Goal: Task Accomplishment & Management: Manage account settings

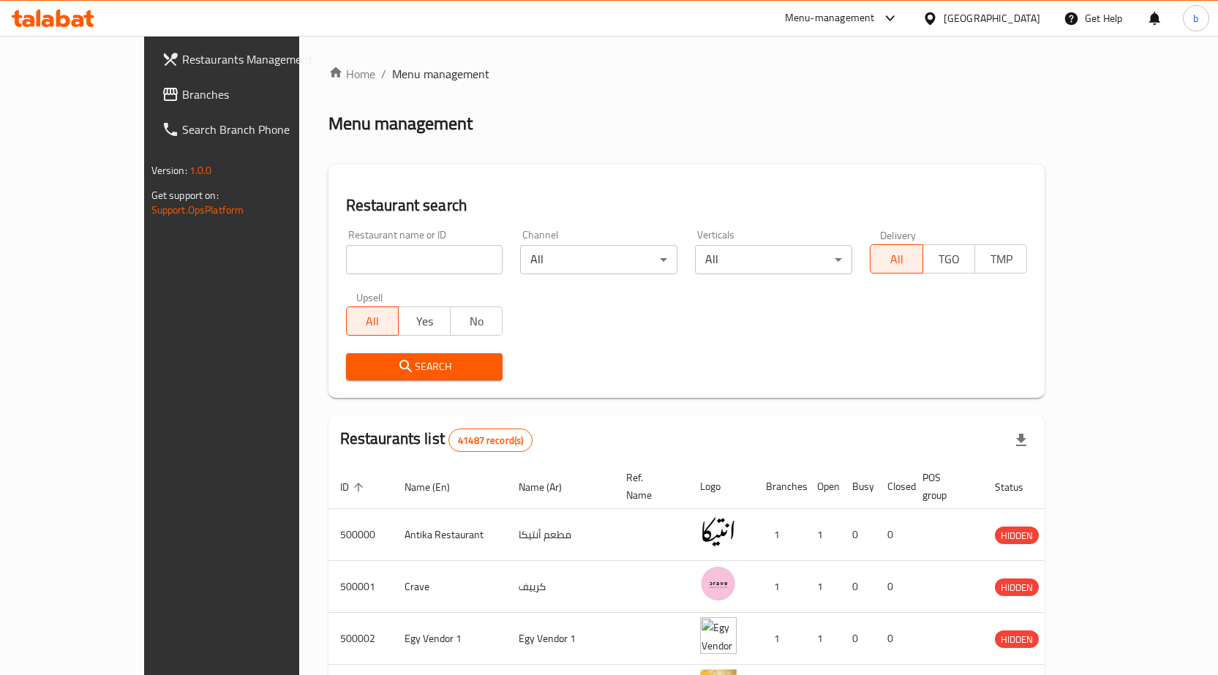
click at [182, 86] on span "Branches" at bounding box center [259, 95] width 154 height 18
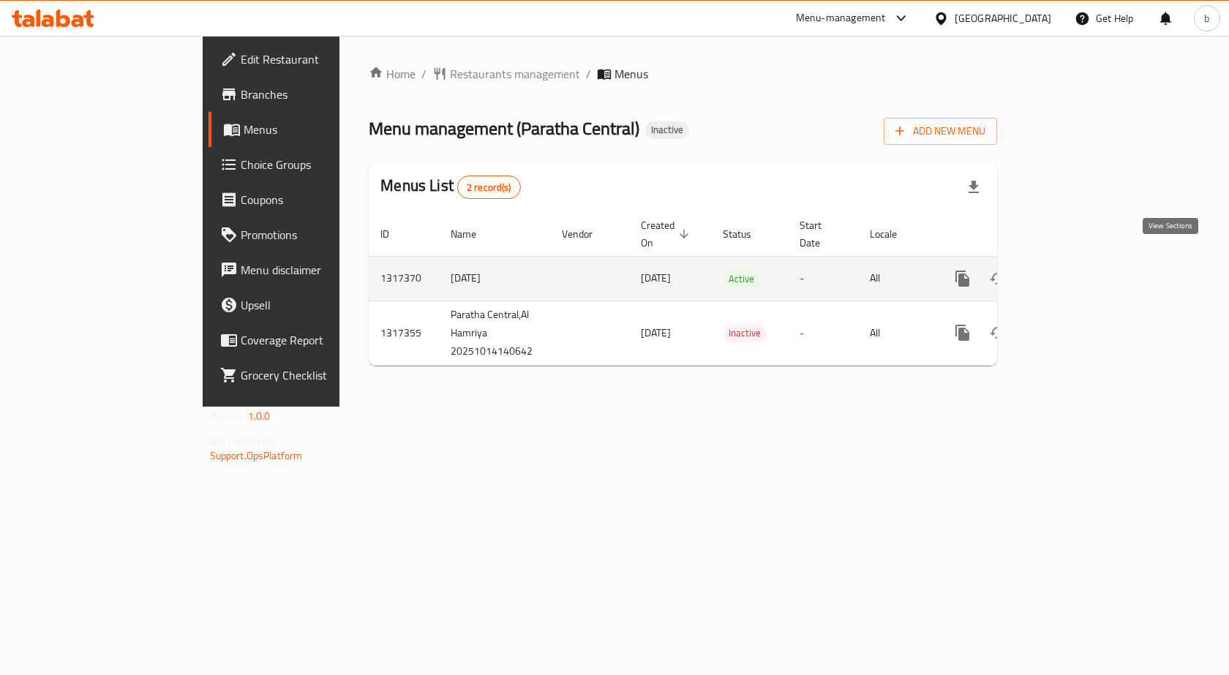
click at [1074, 272] on icon "enhanced table" at bounding box center [1067, 278] width 13 height 13
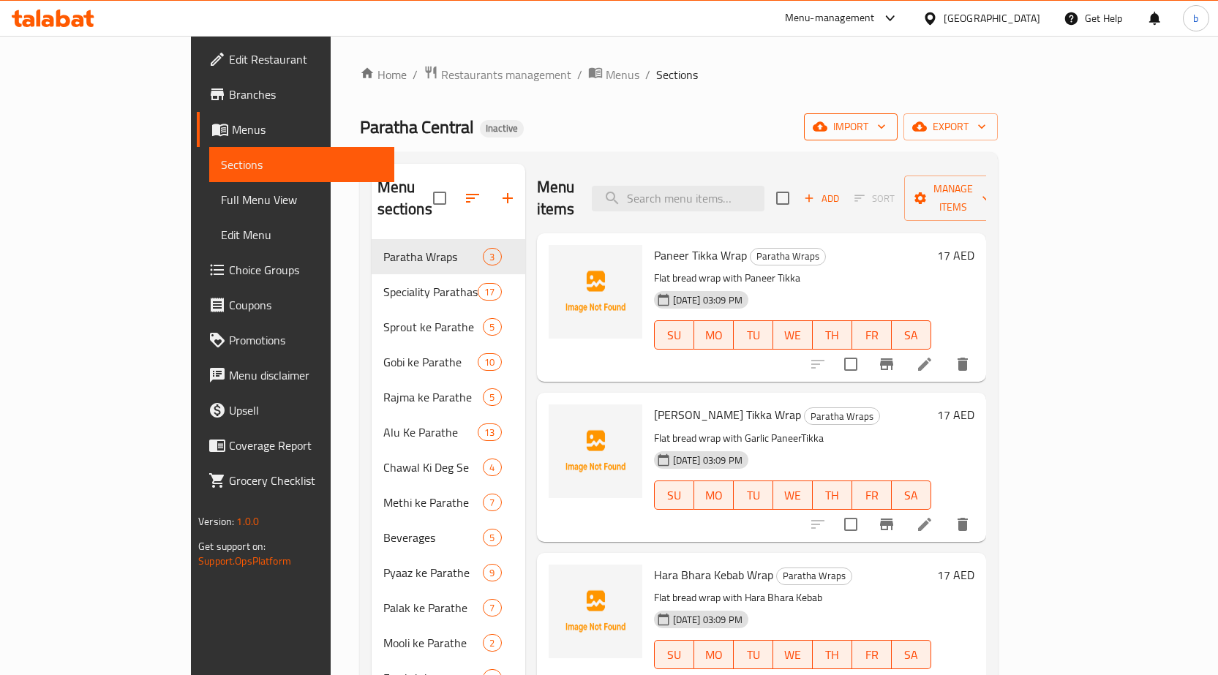
click at [897, 136] on button "import" at bounding box center [851, 126] width 94 height 27
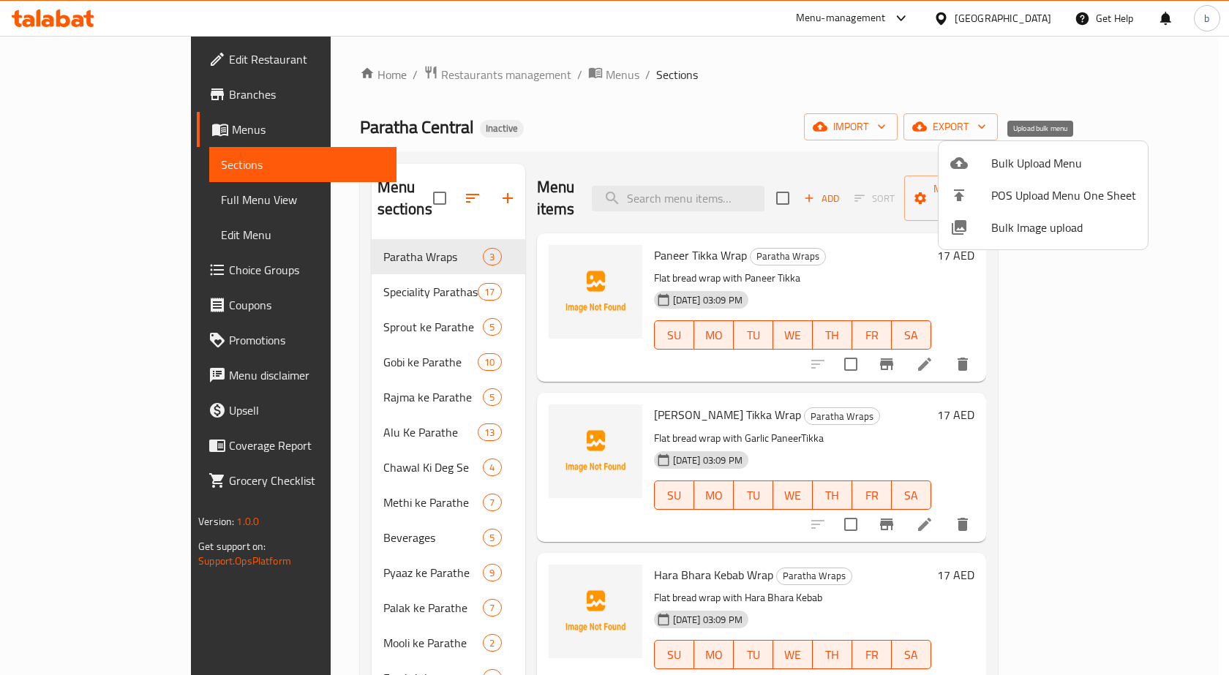
click at [1038, 163] on span "Bulk Upload Menu" at bounding box center [1063, 163] width 145 height 18
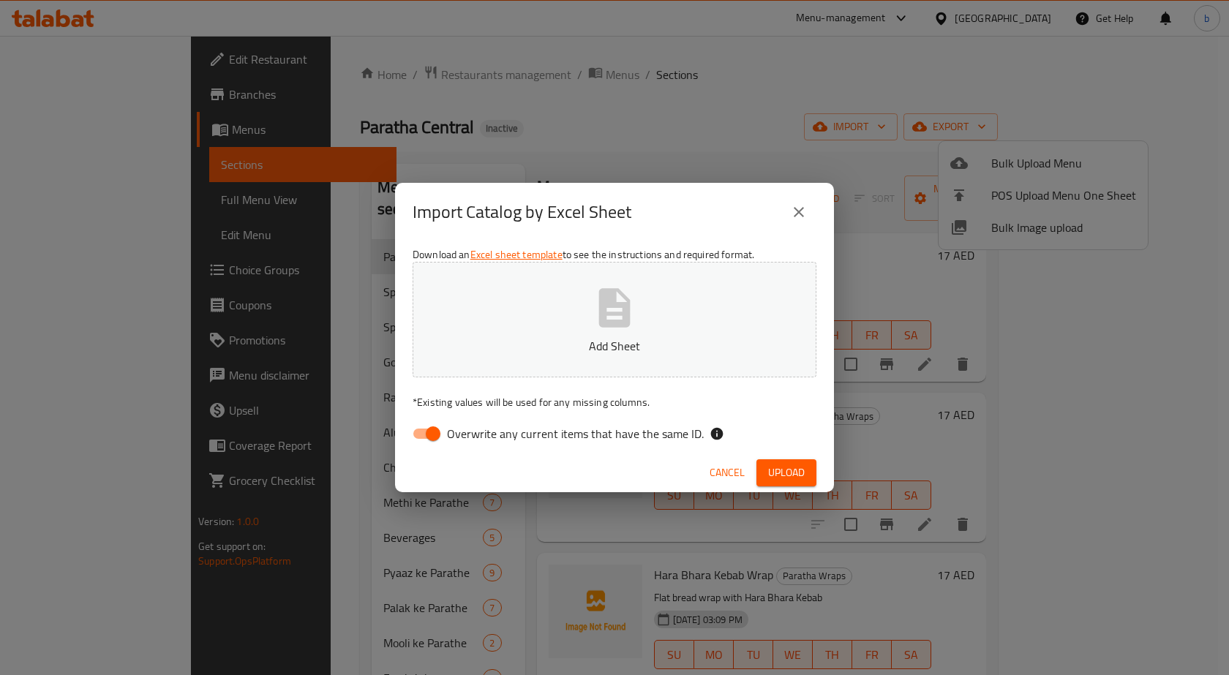
click at [440, 438] on input "Overwrite any current items that have the same ID." at bounding box center [432, 434] width 83 height 28
checkbox input "false"
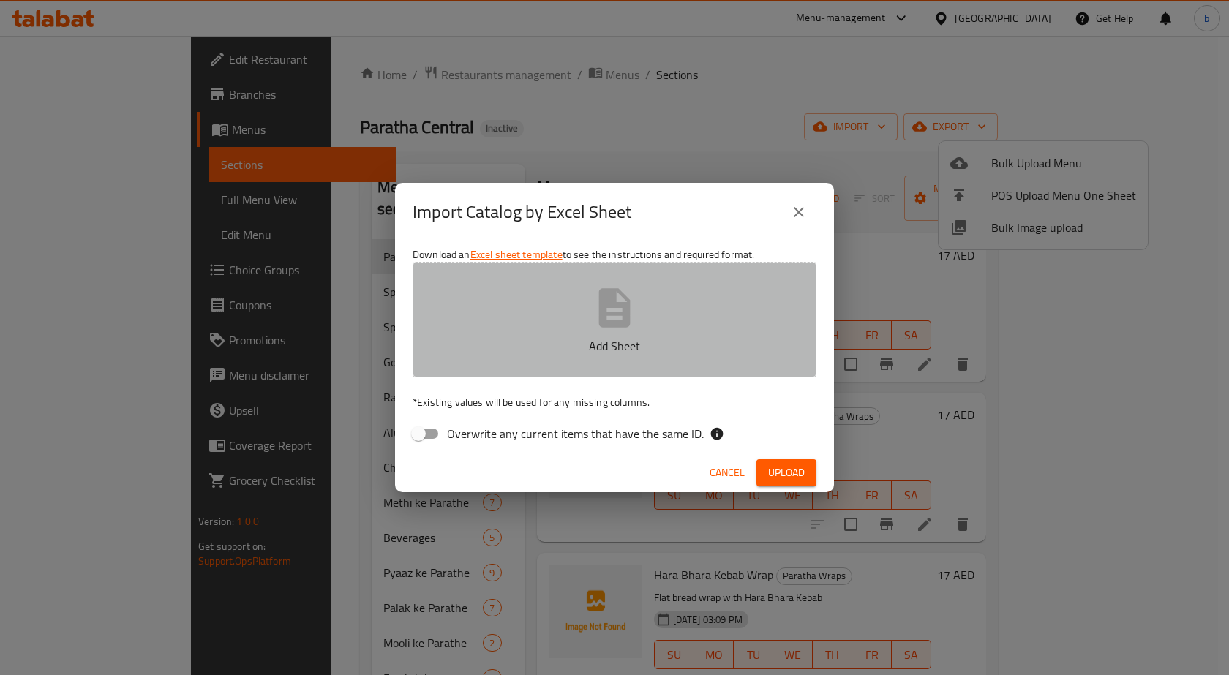
click at [652, 316] on button "Add Sheet" at bounding box center [614, 320] width 404 height 116
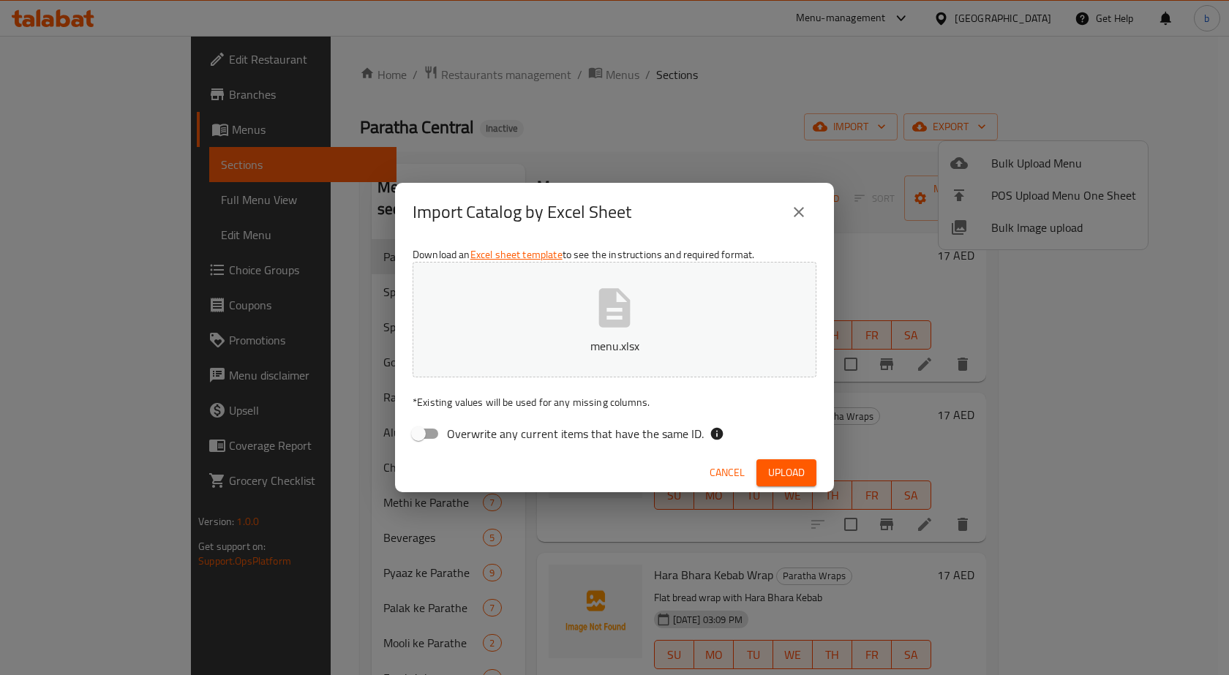
click at [769, 461] on button "Upload" at bounding box center [786, 472] width 60 height 27
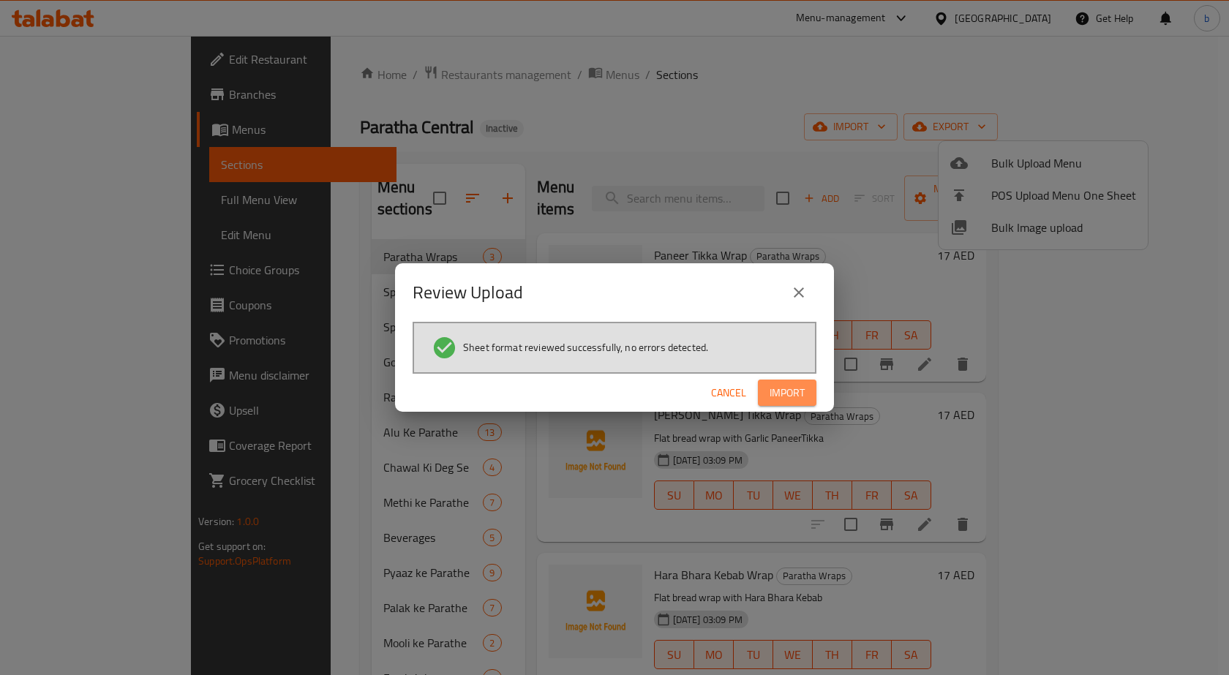
click at [786, 401] on span "Import" at bounding box center [786, 393] width 35 height 18
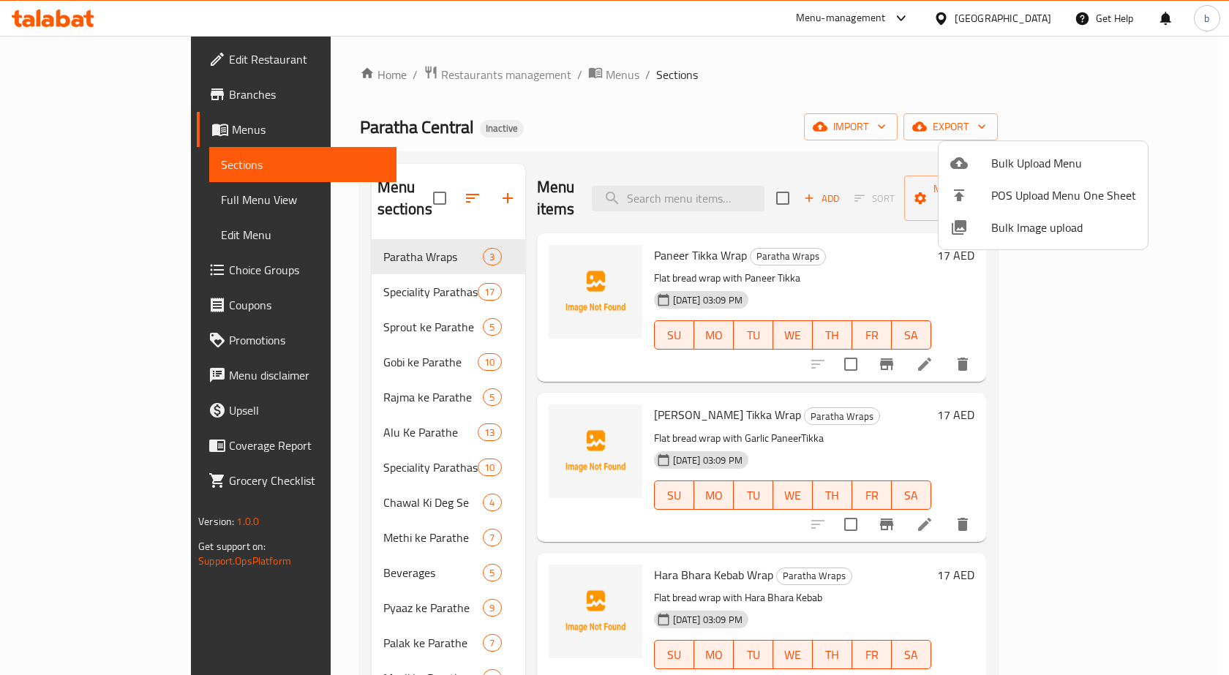
click at [736, 192] on div at bounding box center [614, 337] width 1229 height 675
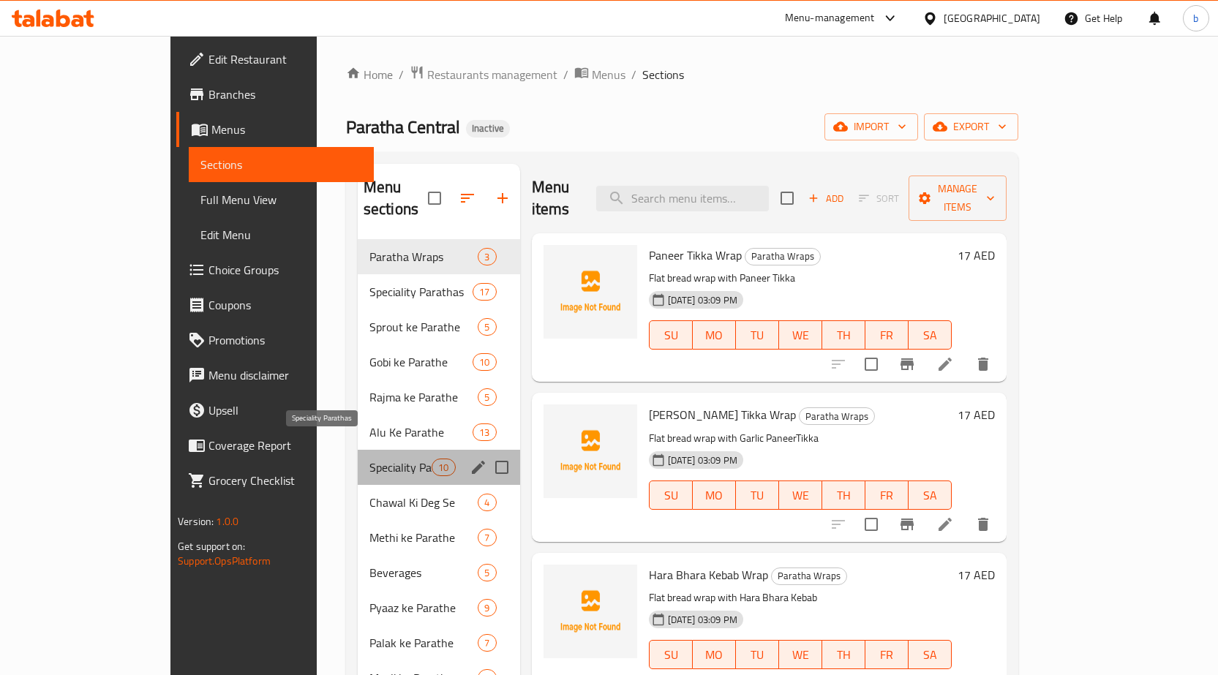
click at [369, 459] on span "Speciality Parathas" at bounding box center [400, 468] width 62 height 18
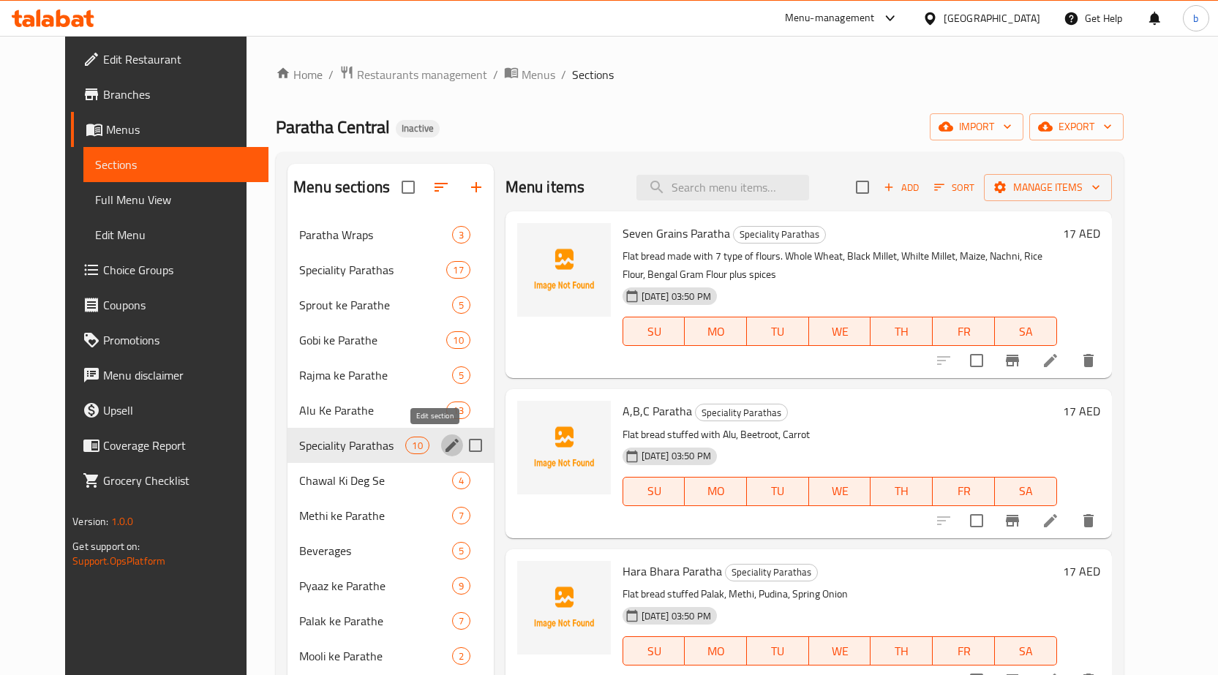
click at [445, 450] on icon "edit" at bounding box center [451, 445] width 13 height 13
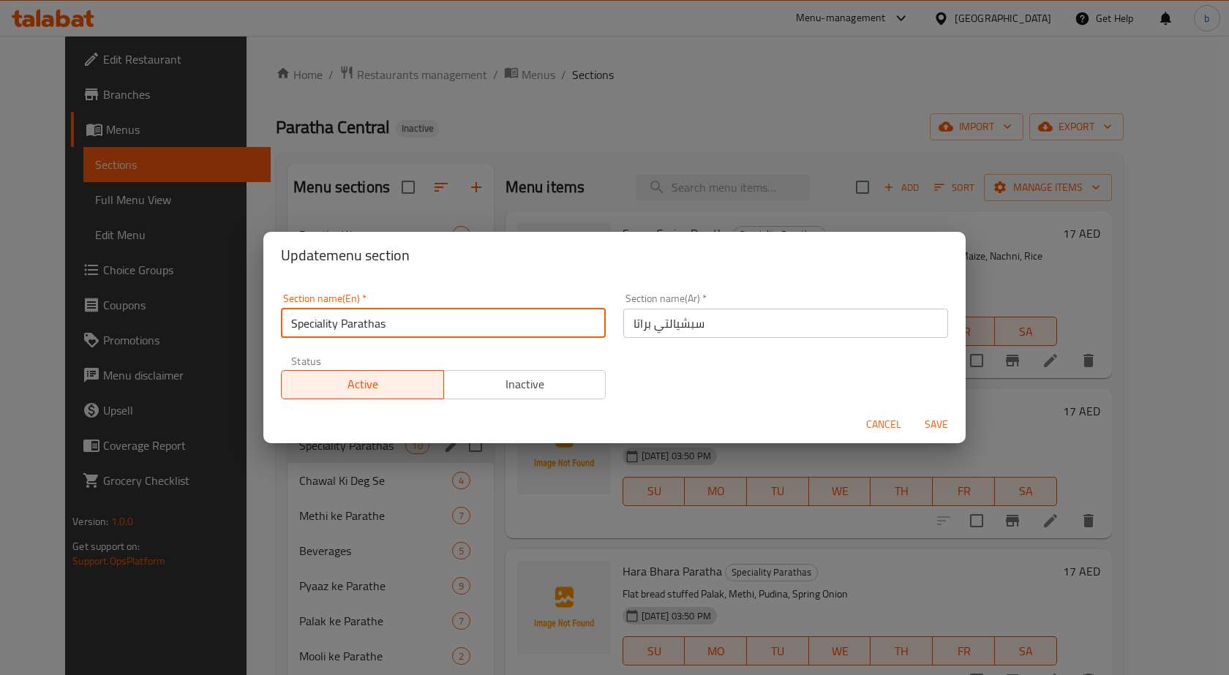
click at [434, 328] on input "Speciality Parathas" at bounding box center [443, 323] width 325 height 29
type input "Speciality Parathas0"
click at [930, 423] on span "Save" at bounding box center [936, 424] width 35 height 18
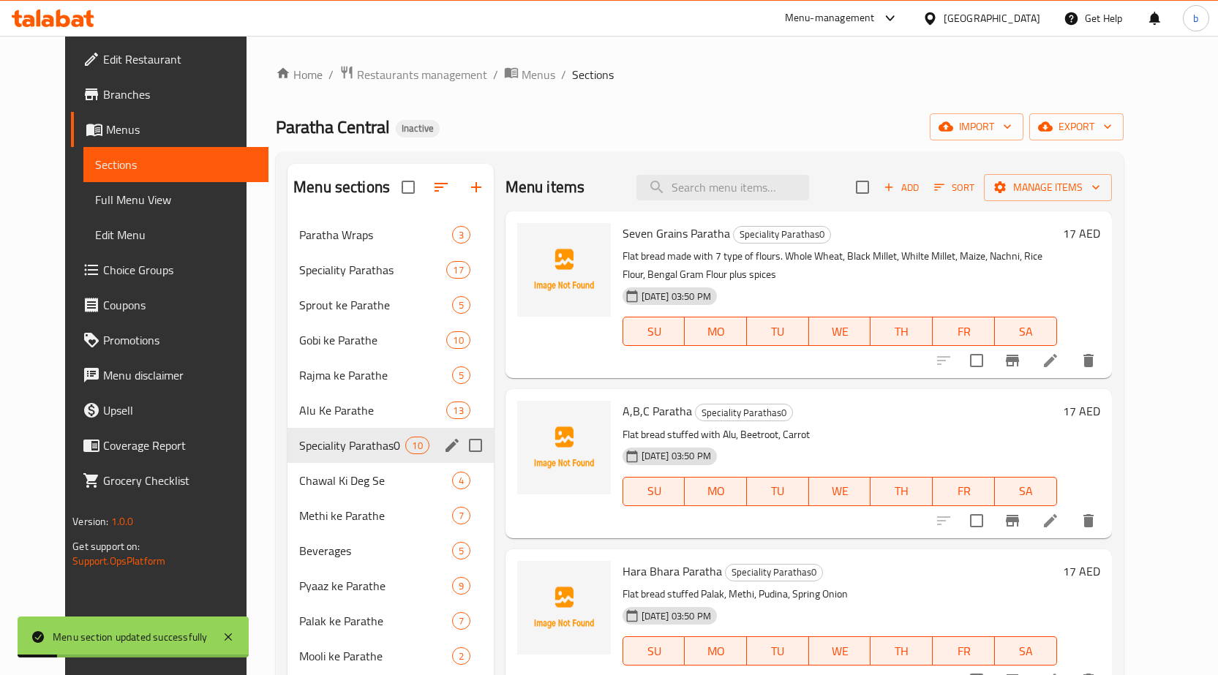
click at [119, 200] on span "Full Menu View" at bounding box center [176, 200] width 162 height 18
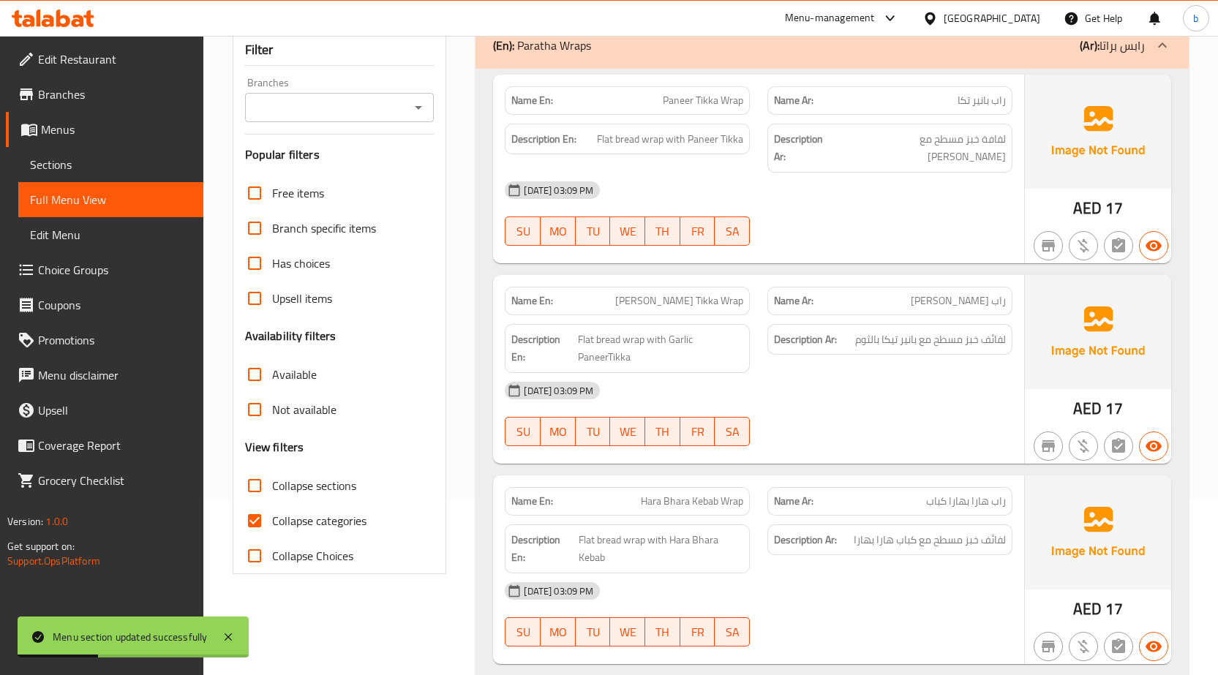
scroll to position [219, 0]
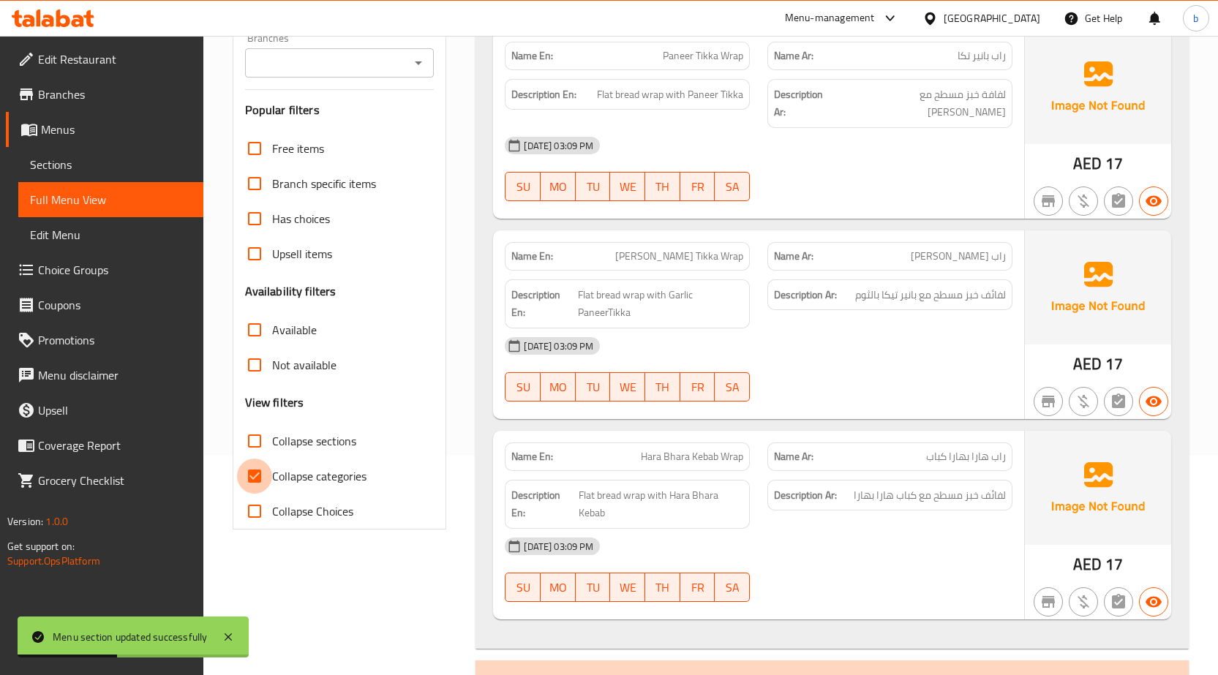
click at [260, 475] on input "Collapse categories" at bounding box center [254, 476] width 35 height 35
checkbox input "false"
click at [258, 435] on input "Collapse sections" at bounding box center [254, 440] width 35 height 35
checkbox input "true"
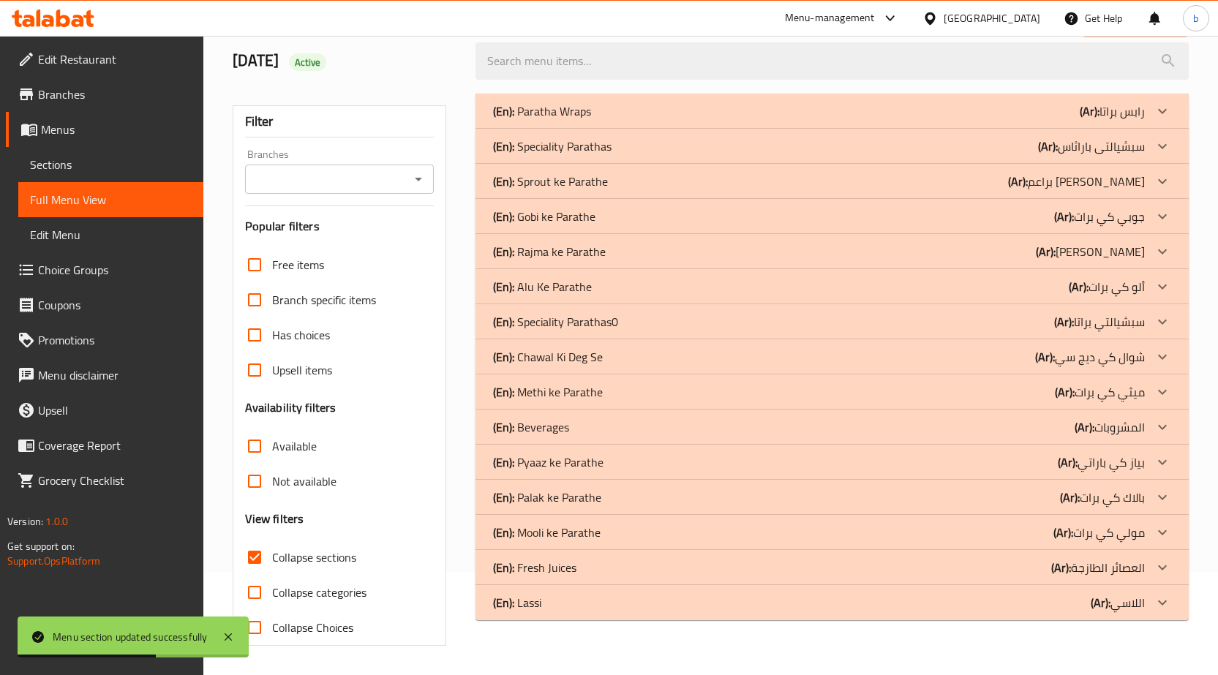
scroll to position [103, 0]
click at [597, 325] on p "(En): Speciality Parathas0" at bounding box center [555, 322] width 125 height 18
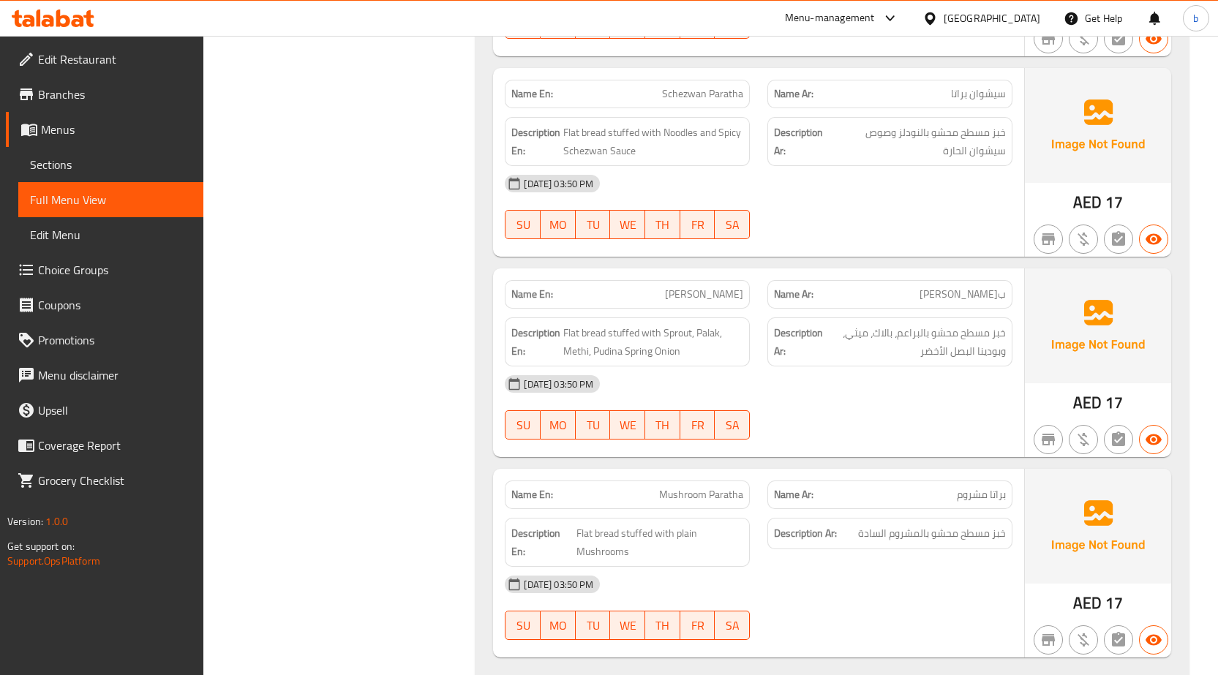
scroll to position [1858, 0]
click at [84, 161] on span "Sections" at bounding box center [111, 165] width 162 height 18
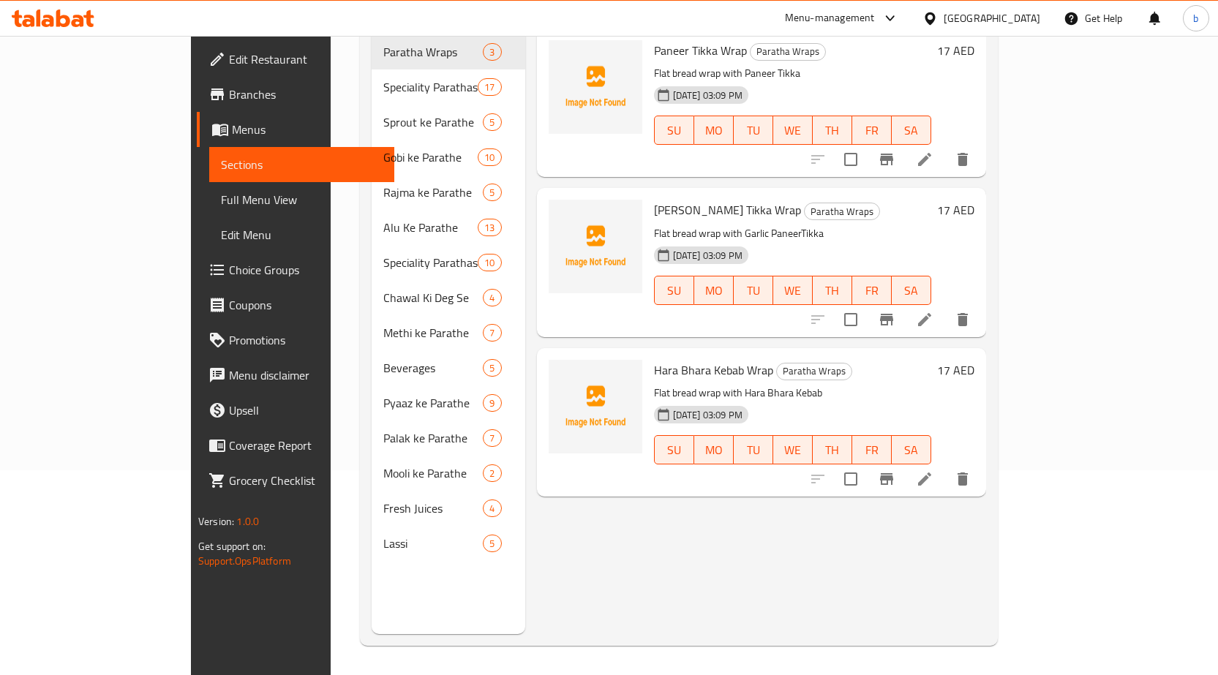
scroll to position [205, 0]
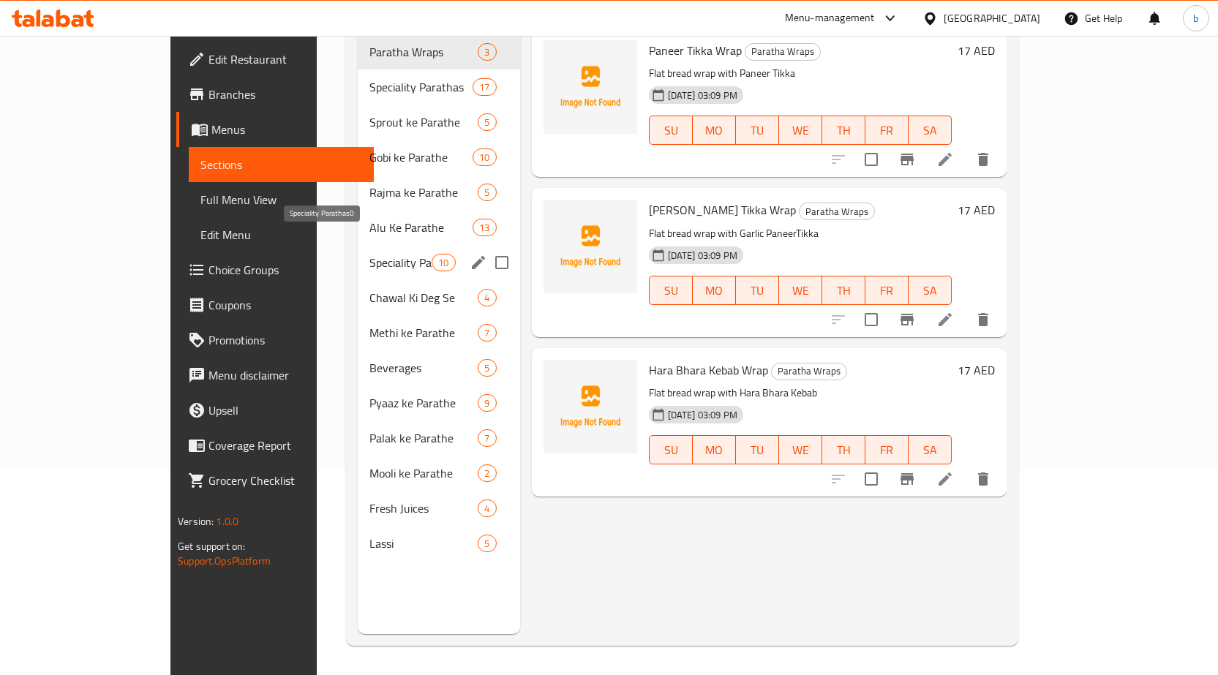
click at [369, 254] on span "Speciality Parathas0" at bounding box center [400, 263] width 62 height 18
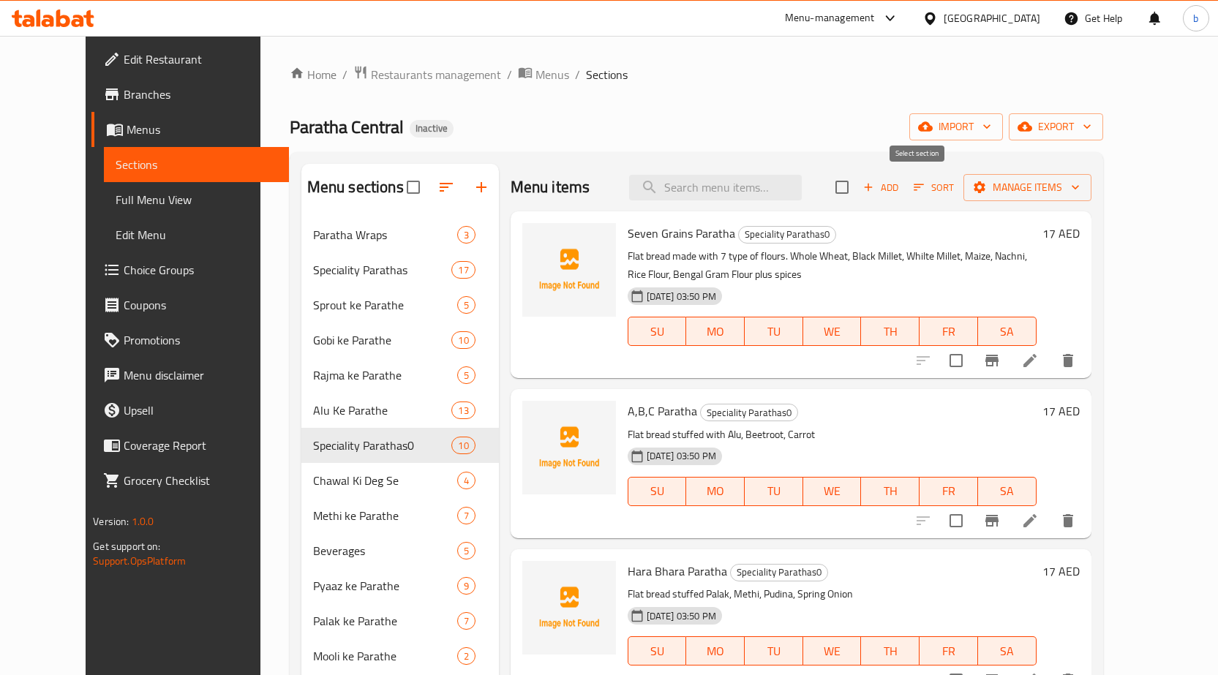
click at [857, 189] on input "checkbox" at bounding box center [841, 187] width 31 height 31
checkbox input "true"
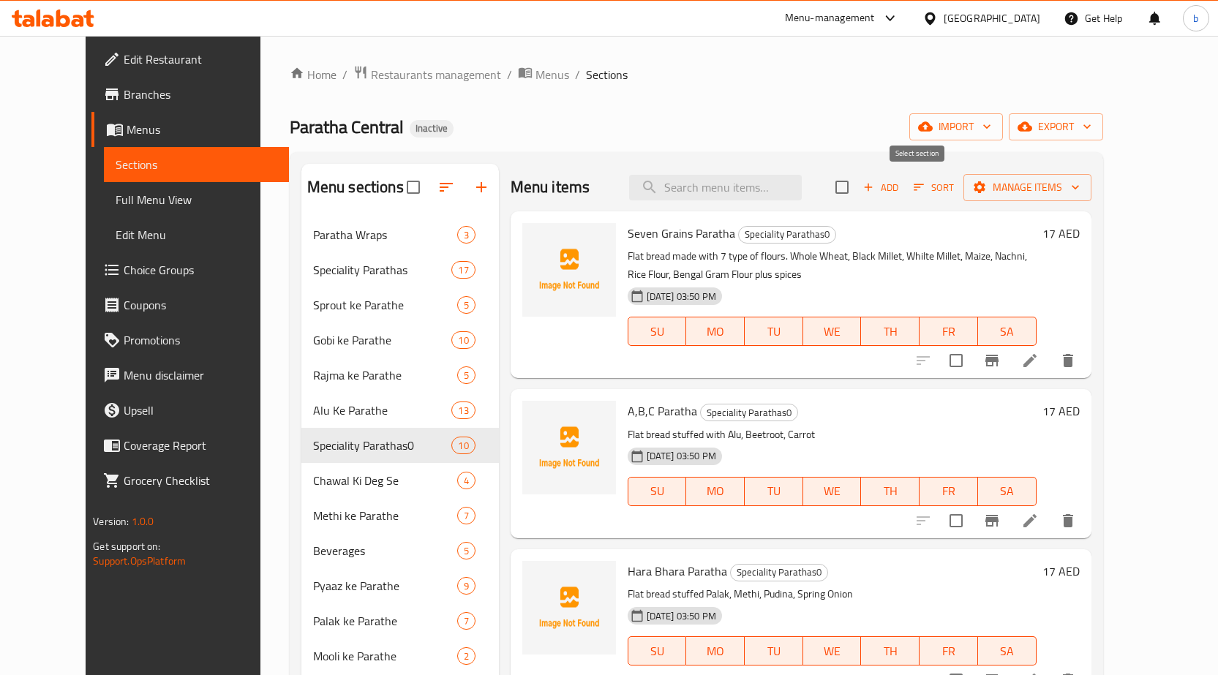
checkbox input "true"
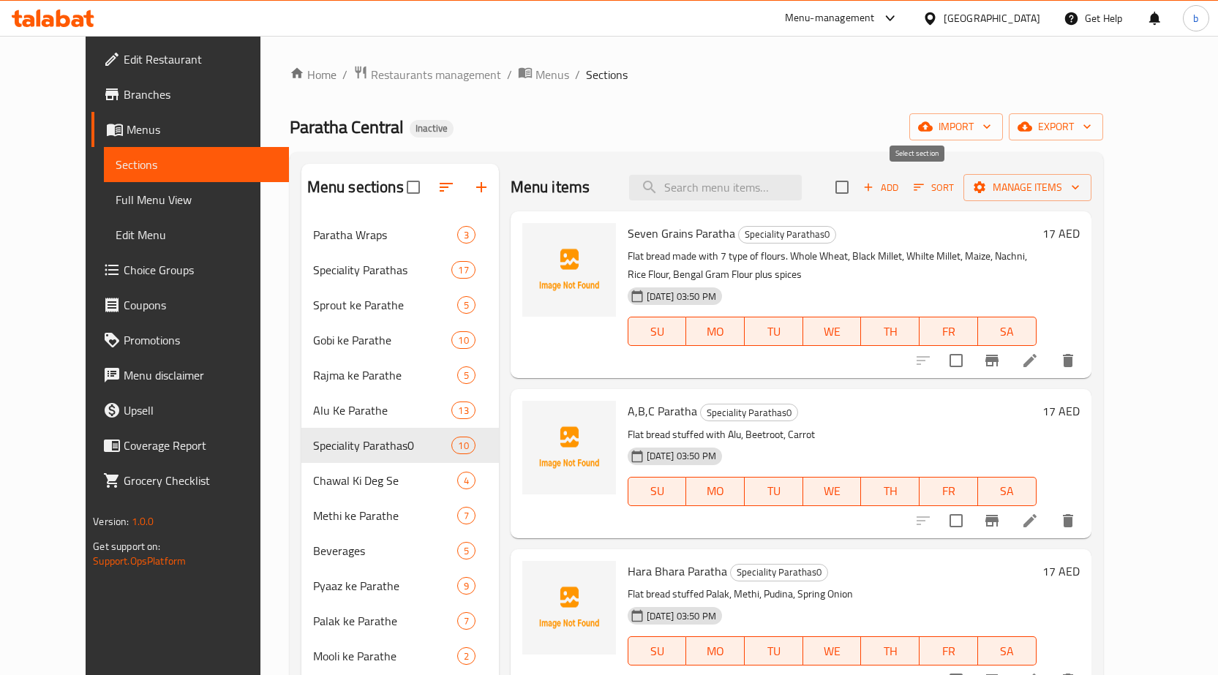
checkbox input "true"
click at [1064, 184] on span "Manage items" at bounding box center [1027, 187] width 105 height 18
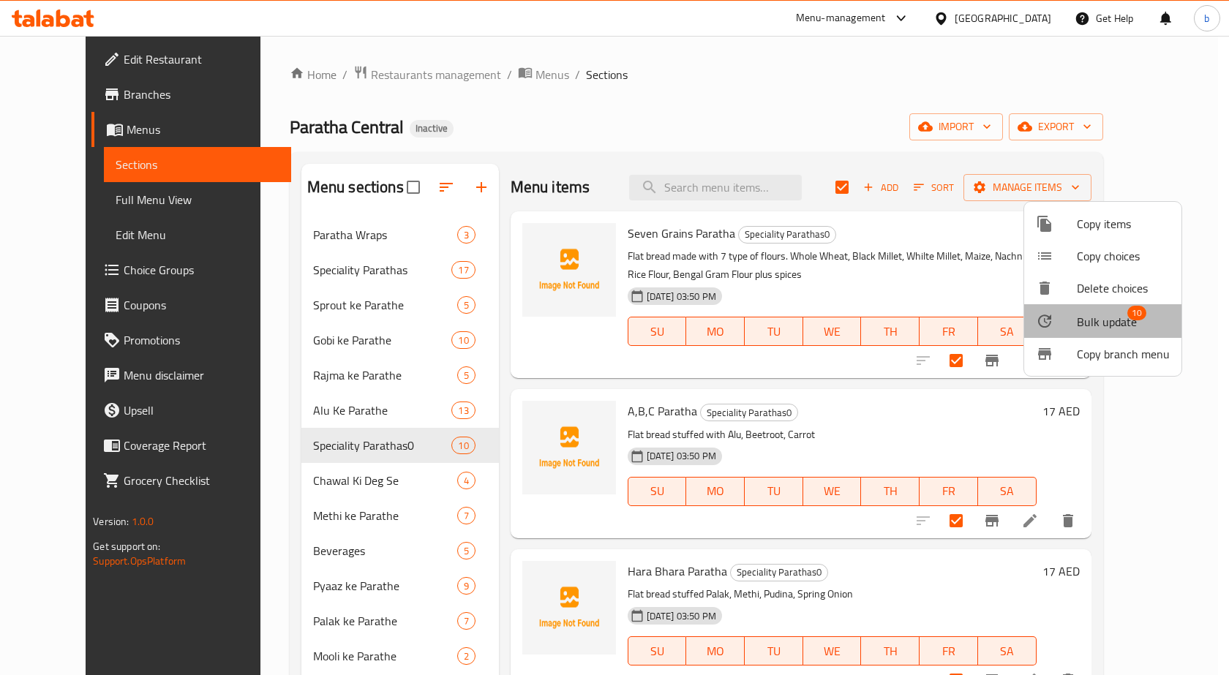
click at [1104, 325] on span "Bulk update" at bounding box center [1107, 322] width 60 height 18
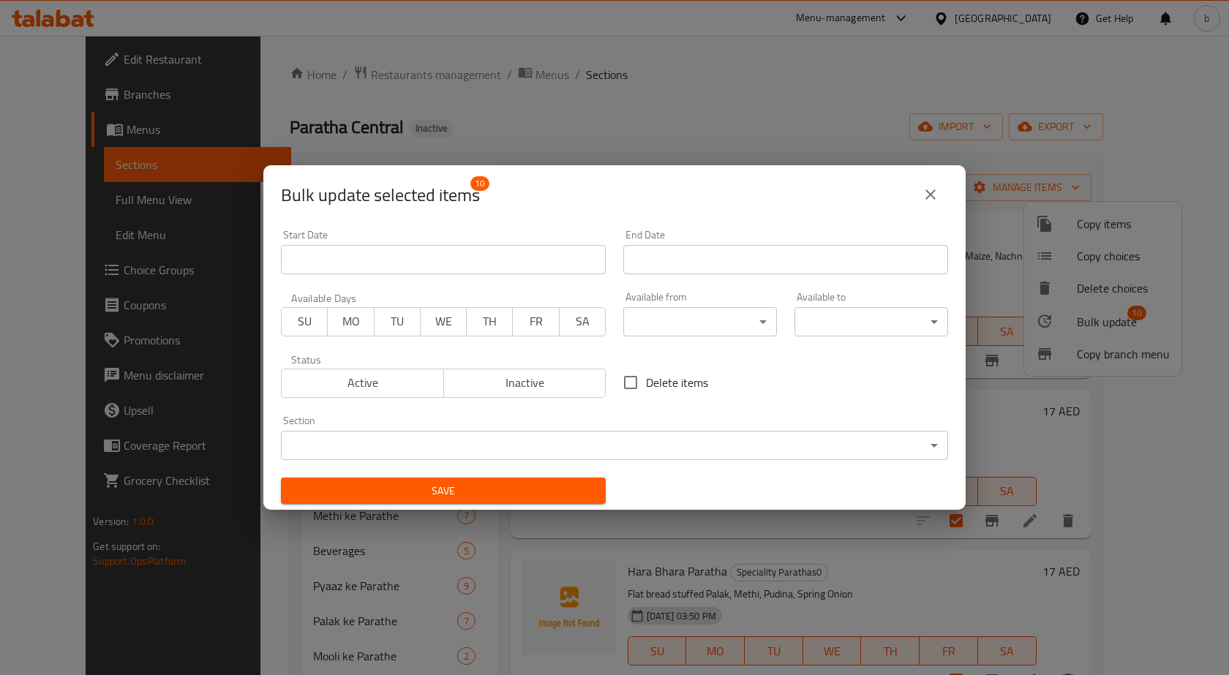
click at [499, 437] on body "​ Menu-management [GEOGRAPHIC_DATA] Get Help b Edit Restaurant Branches Menus S…" at bounding box center [614, 355] width 1229 height 639
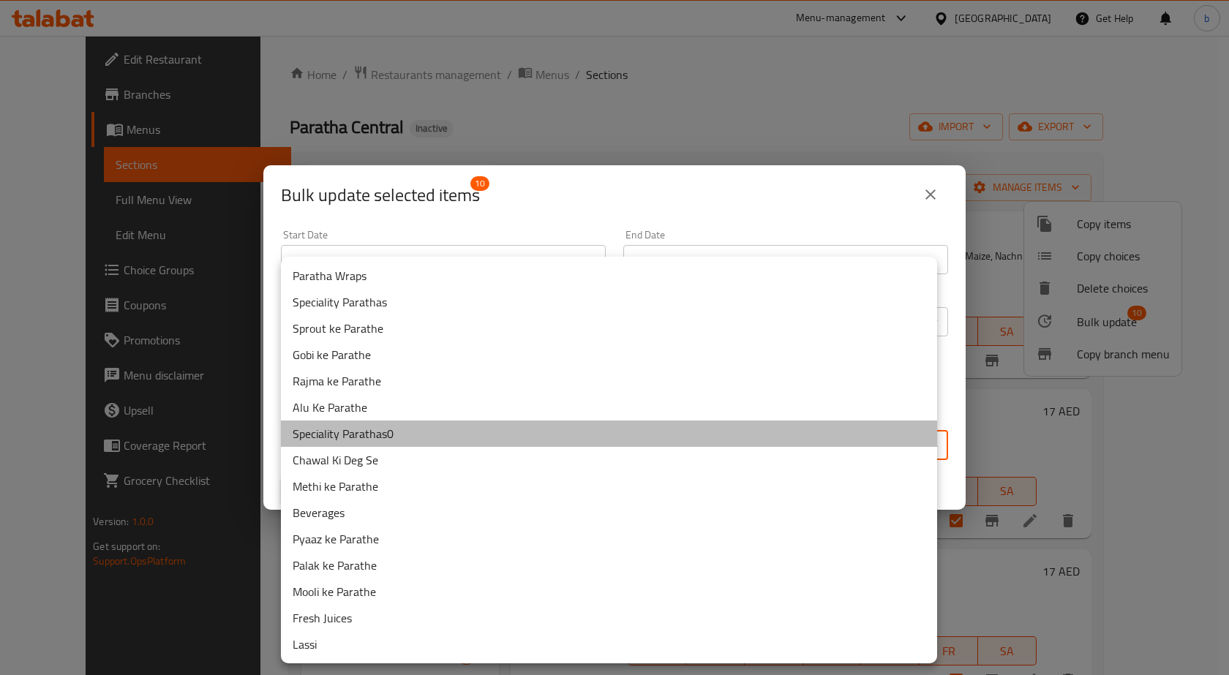
click at [388, 434] on li "Speciality Parathas0" at bounding box center [609, 434] width 656 height 26
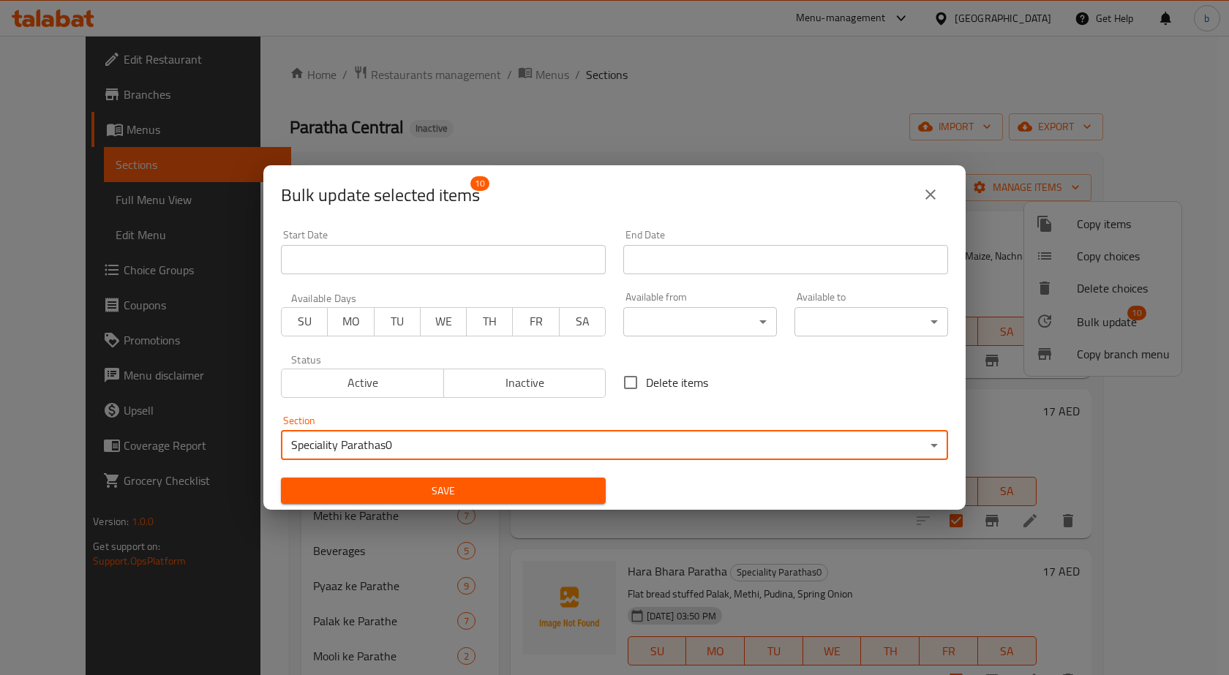
click at [431, 445] on body "​ Menu-management [GEOGRAPHIC_DATA] Get Help b Edit Restaurant Branches Menus S…" at bounding box center [614, 355] width 1229 height 639
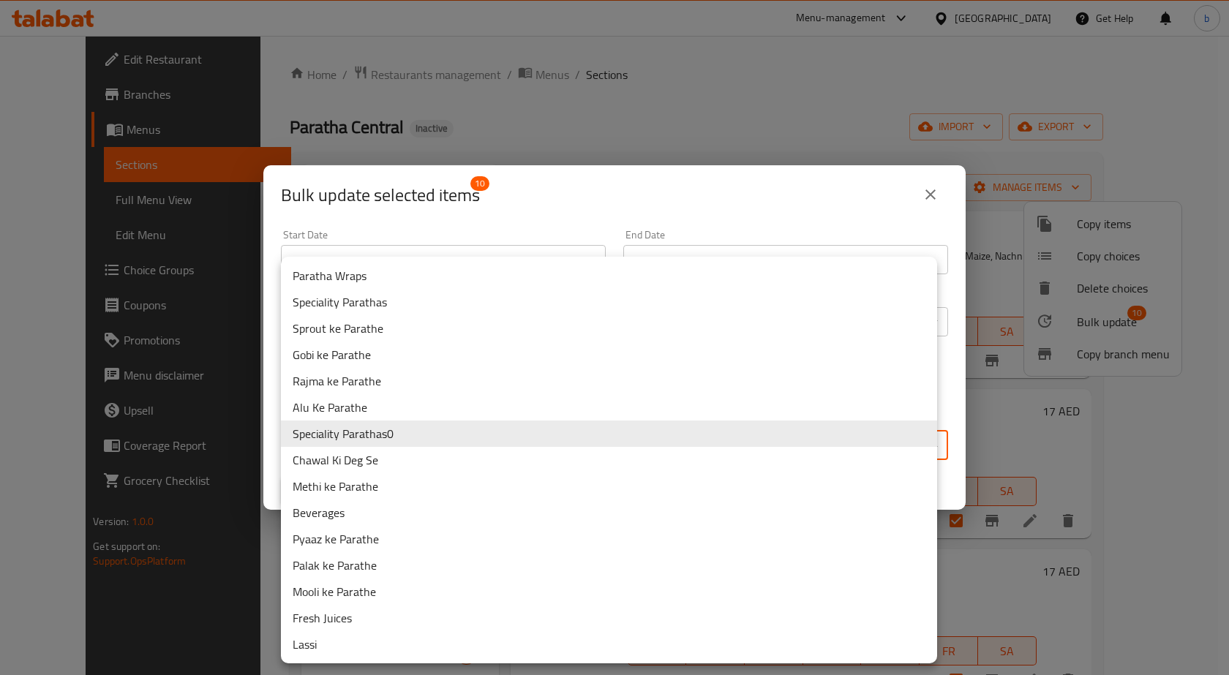
click at [402, 306] on li "Speciality Parathas" at bounding box center [609, 302] width 656 height 26
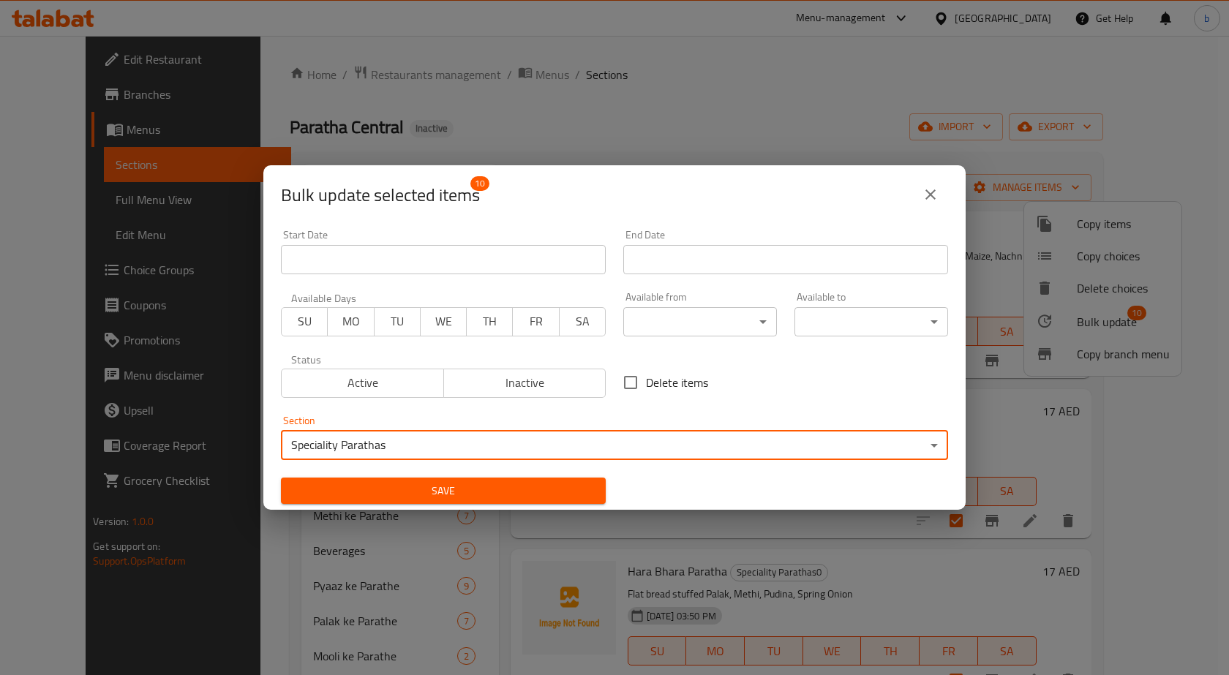
click at [510, 487] on span "Save" at bounding box center [443, 491] width 301 height 18
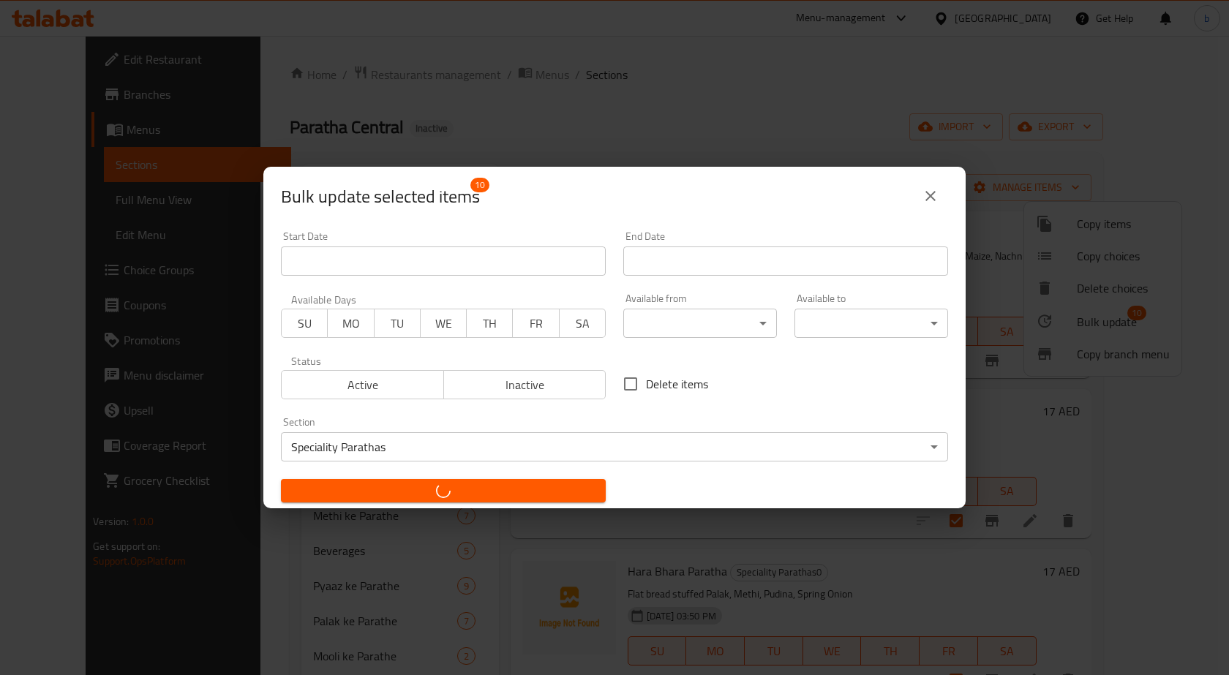
checkbox input "false"
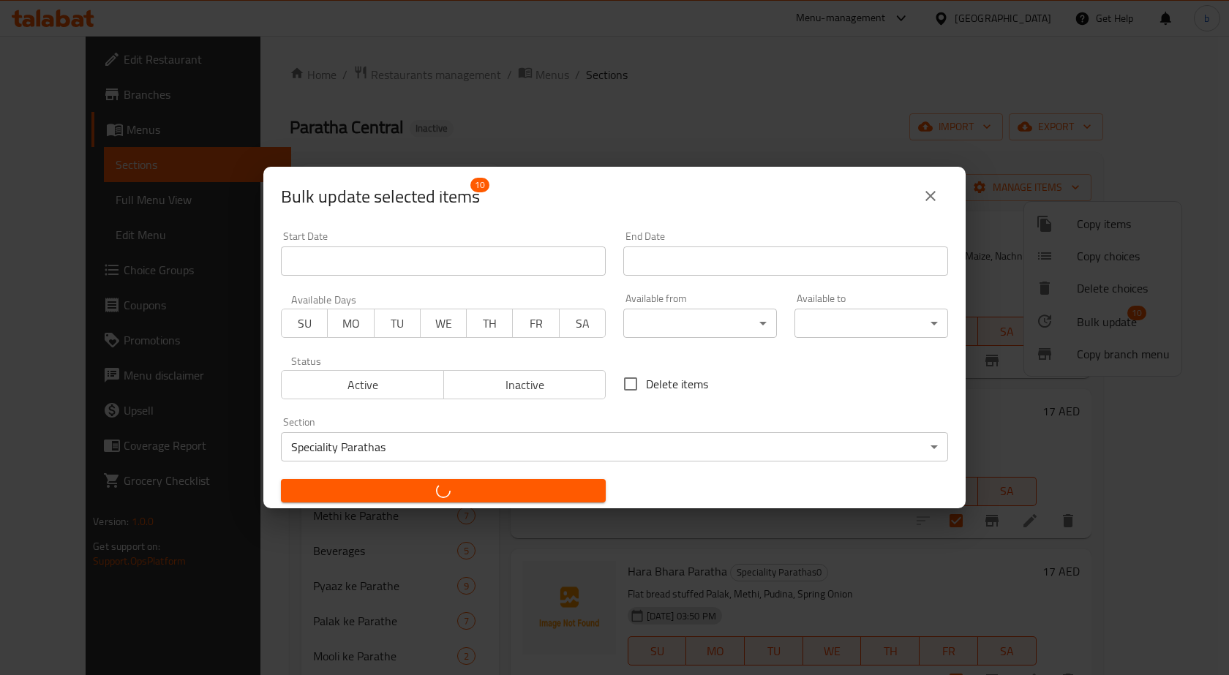
checkbox input "false"
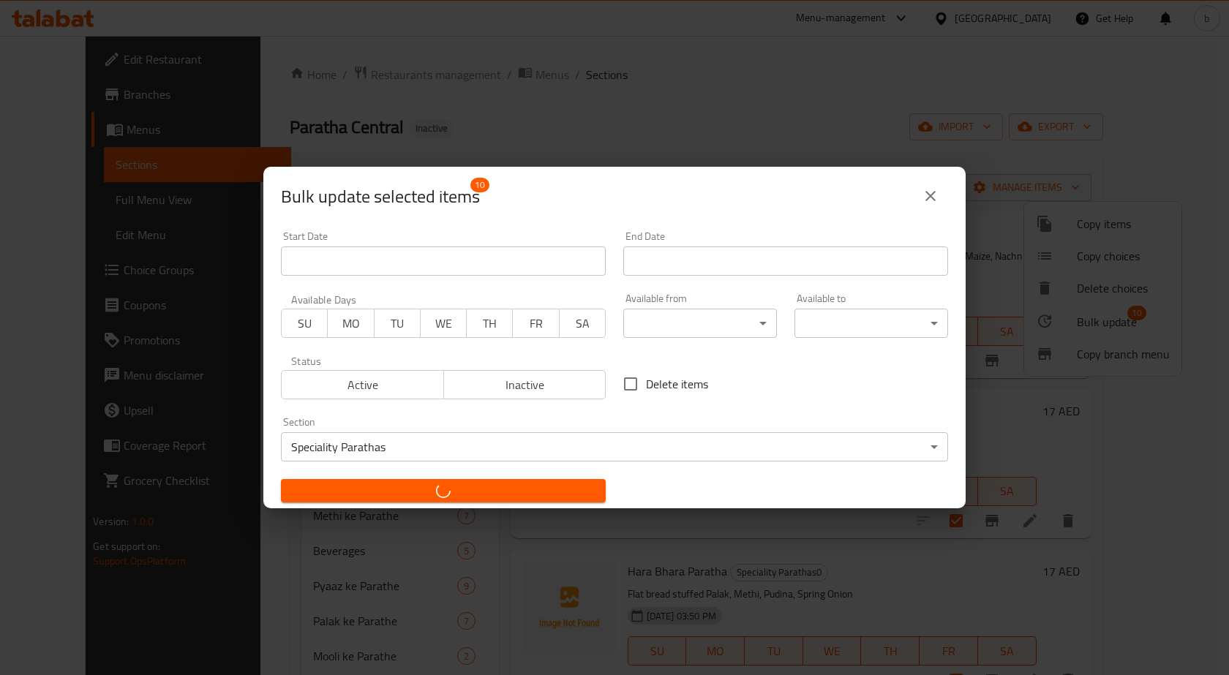
checkbox input "false"
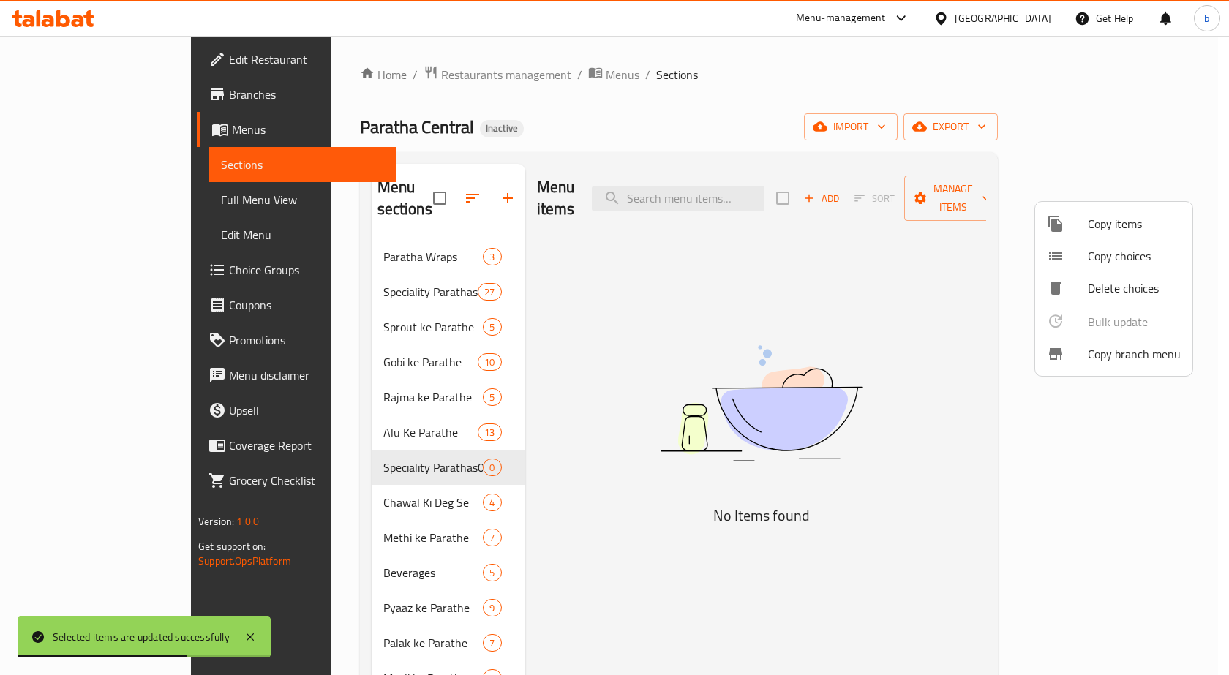
drag, startPoint x: 407, startPoint y: 444, endPoint x: 433, endPoint y: 448, distance: 26.6
click at [433, 448] on div at bounding box center [614, 337] width 1229 height 675
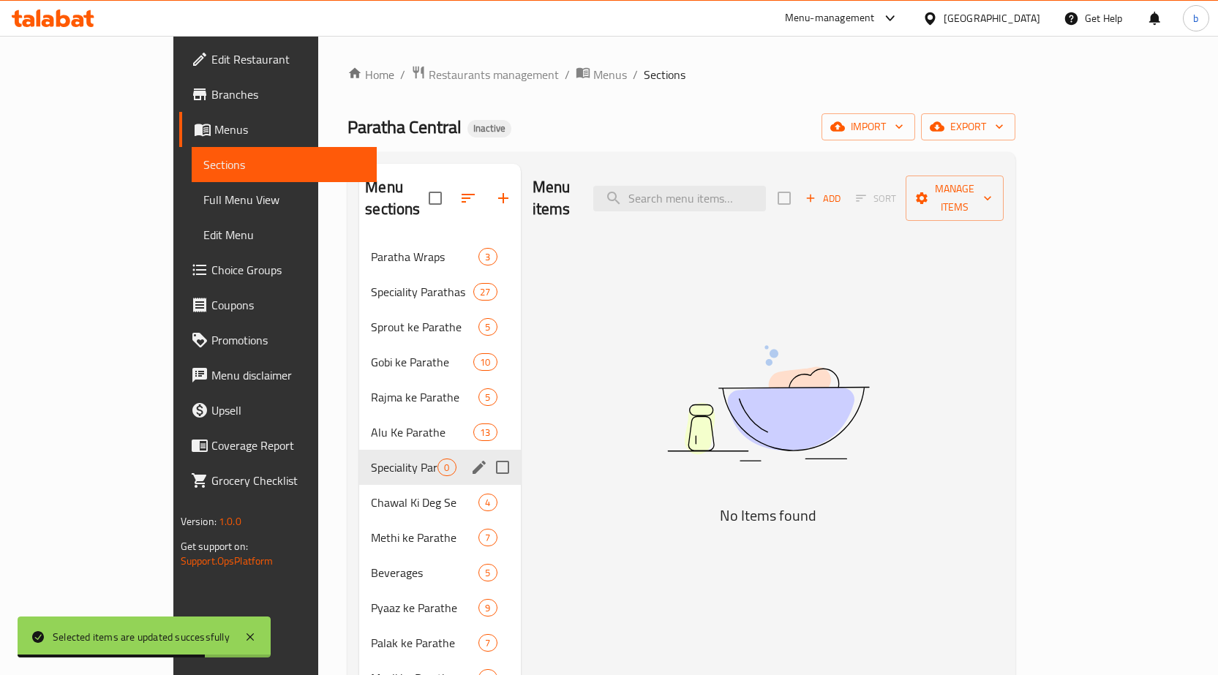
click at [487, 452] on input "Menu sections" at bounding box center [502, 467] width 31 height 31
checkbox input "true"
click at [450, 192] on icon "button" at bounding box center [459, 198] width 18 height 18
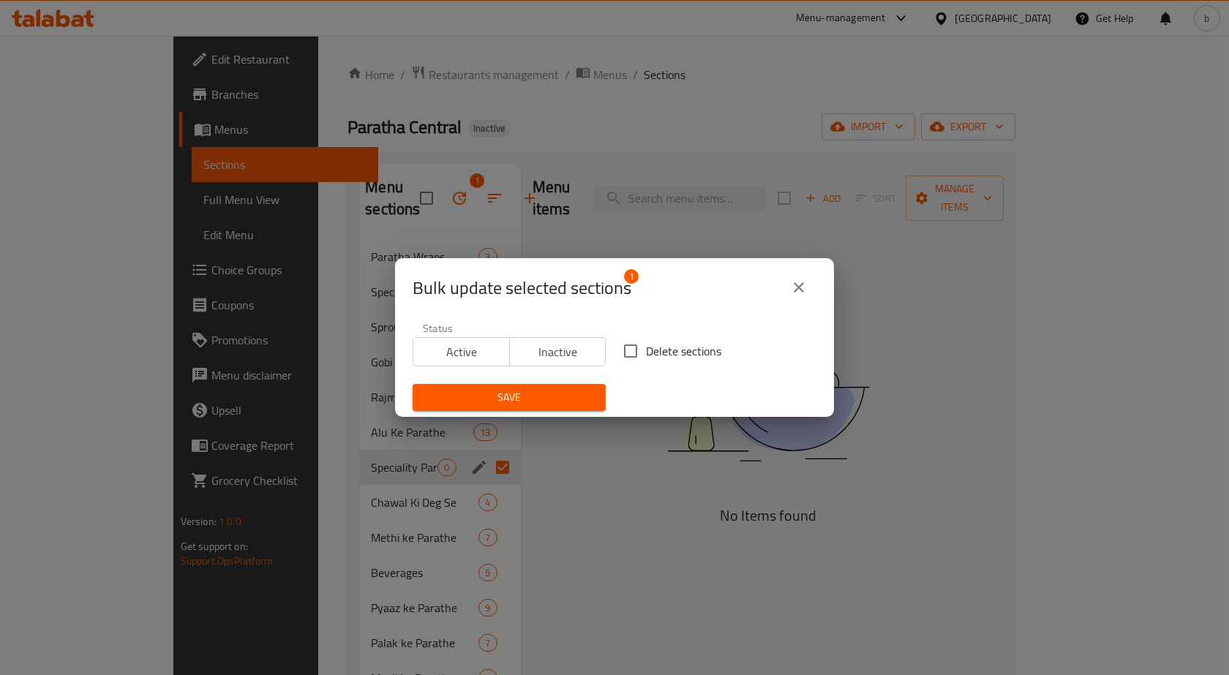
click at [628, 352] on input "Delete sections" at bounding box center [630, 351] width 31 height 31
checkbox input "true"
click at [556, 394] on span "Save" at bounding box center [509, 397] width 170 height 18
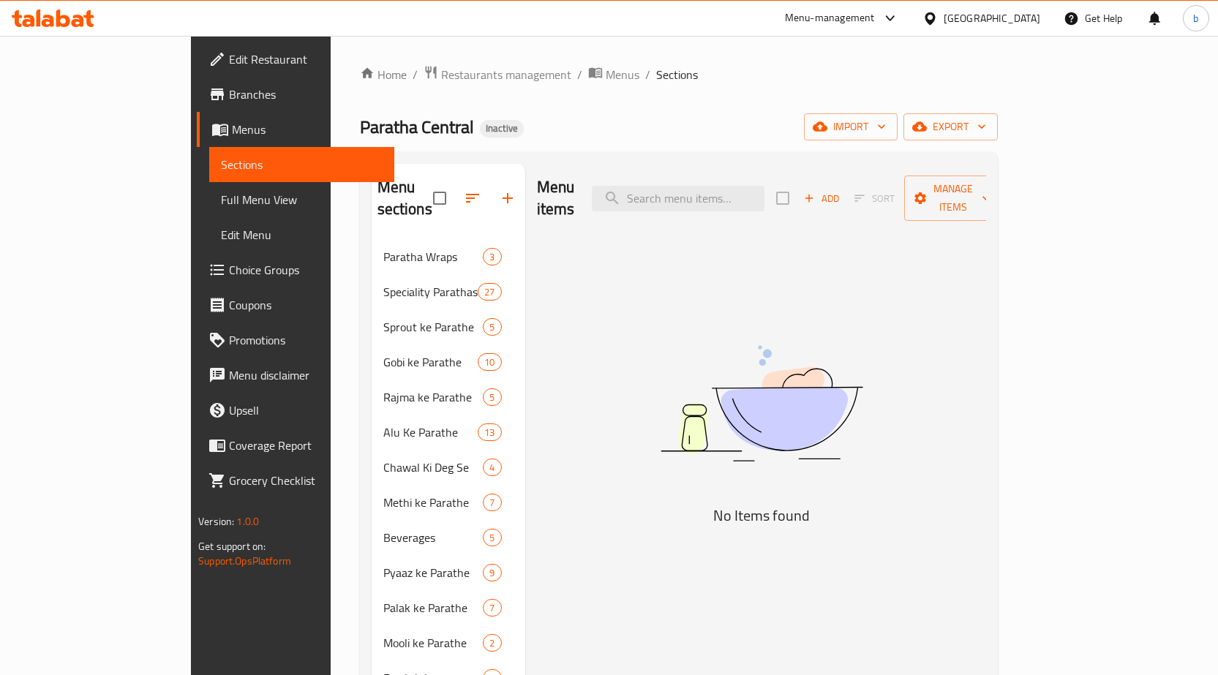
click at [221, 206] on span "Full Menu View" at bounding box center [302, 200] width 162 height 18
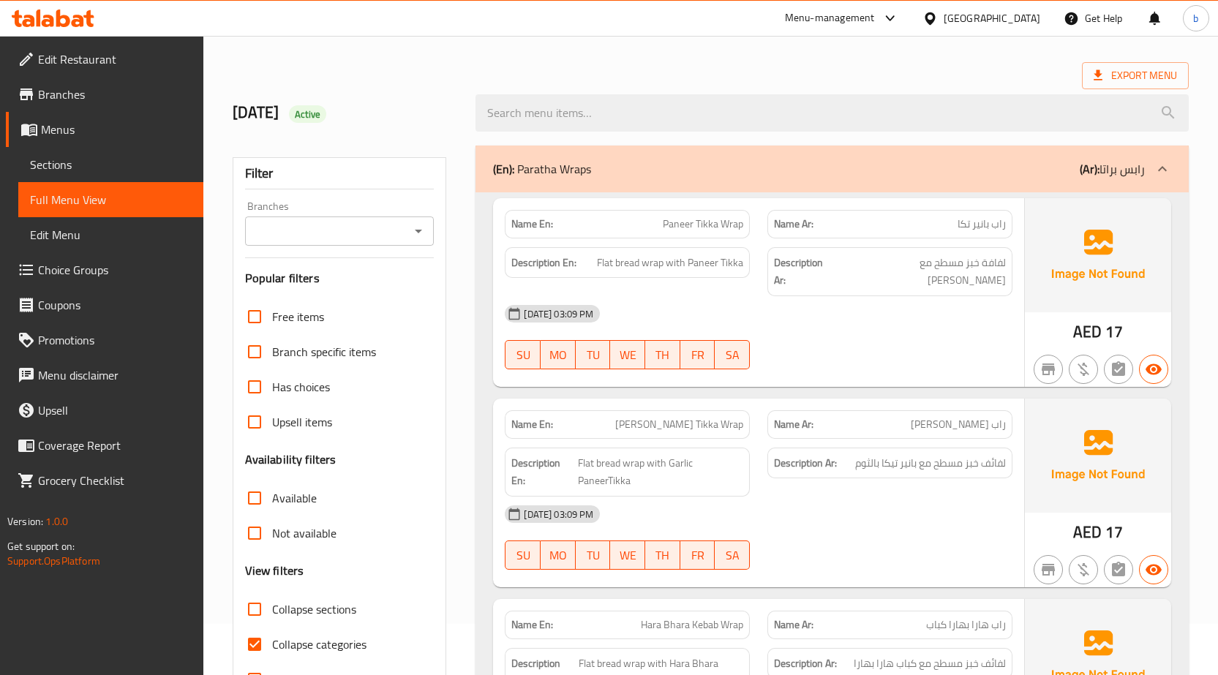
scroll to position [219, 0]
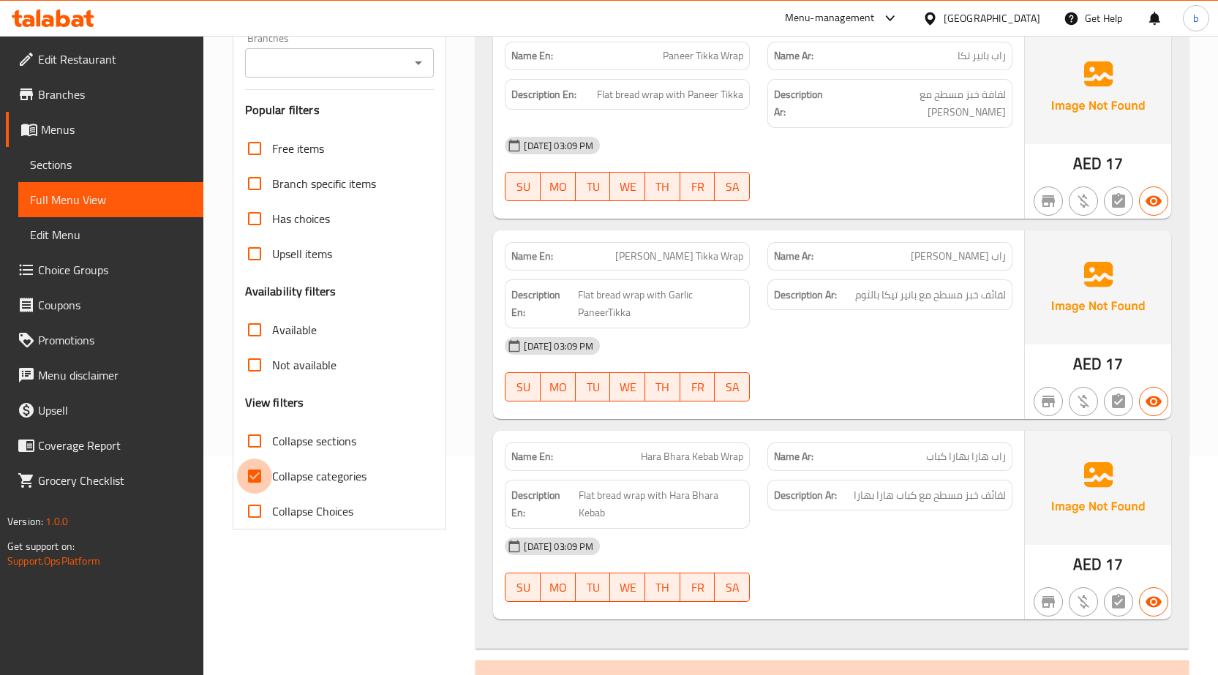
click at [253, 474] on input "Collapse categories" at bounding box center [254, 476] width 35 height 35
checkbox input "false"
click at [255, 445] on input "Collapse sections" at bounding box center [254, 440] width 35 height 35
checkbox input "true"
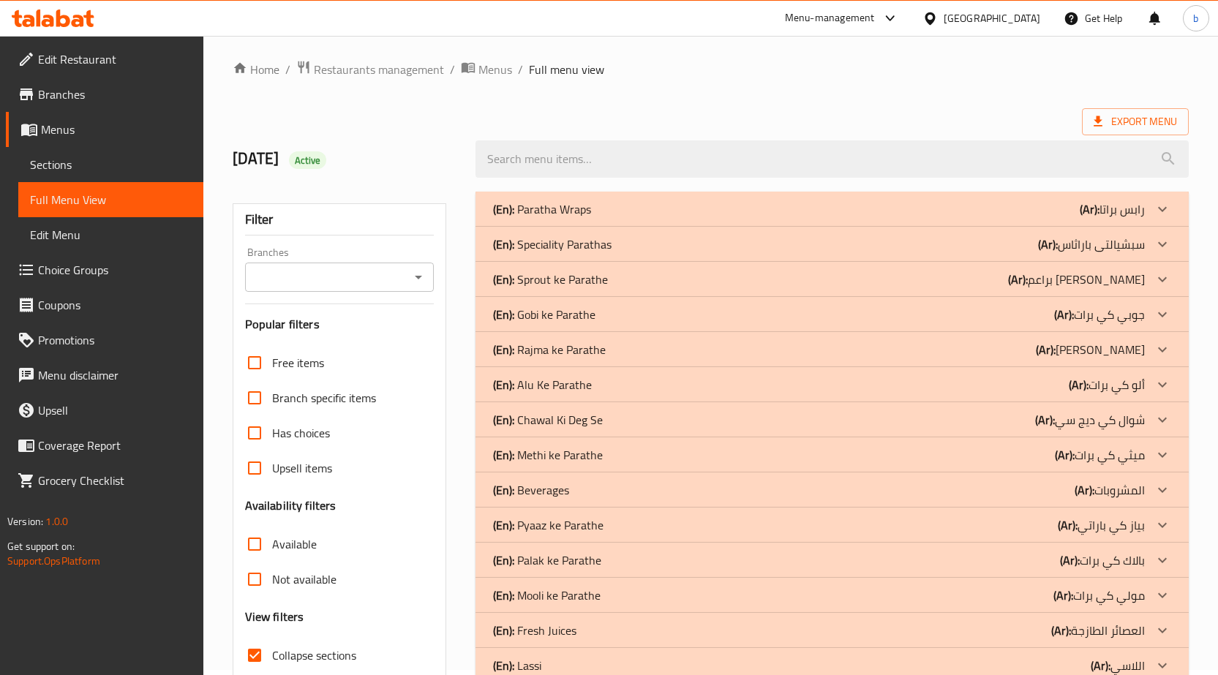
scroll to position [0, 0]
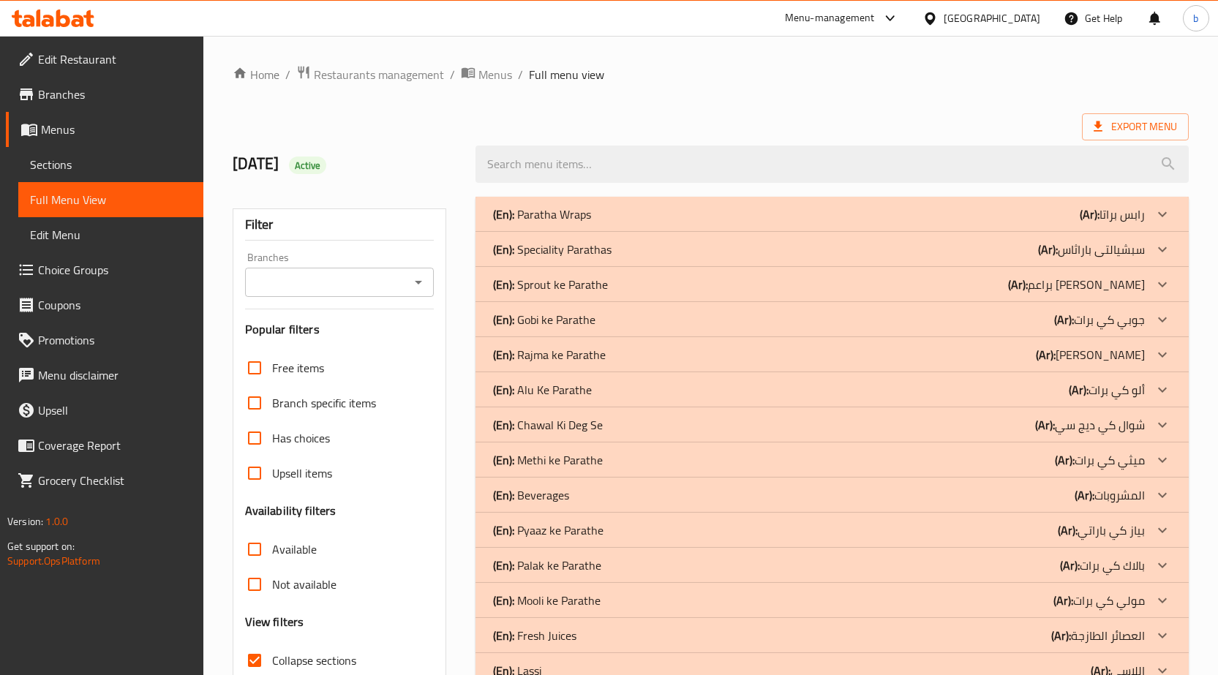
click at [605, 249] on p "(En): Speciality Parathas" at bounding box center [552, 250] width 118 height 18
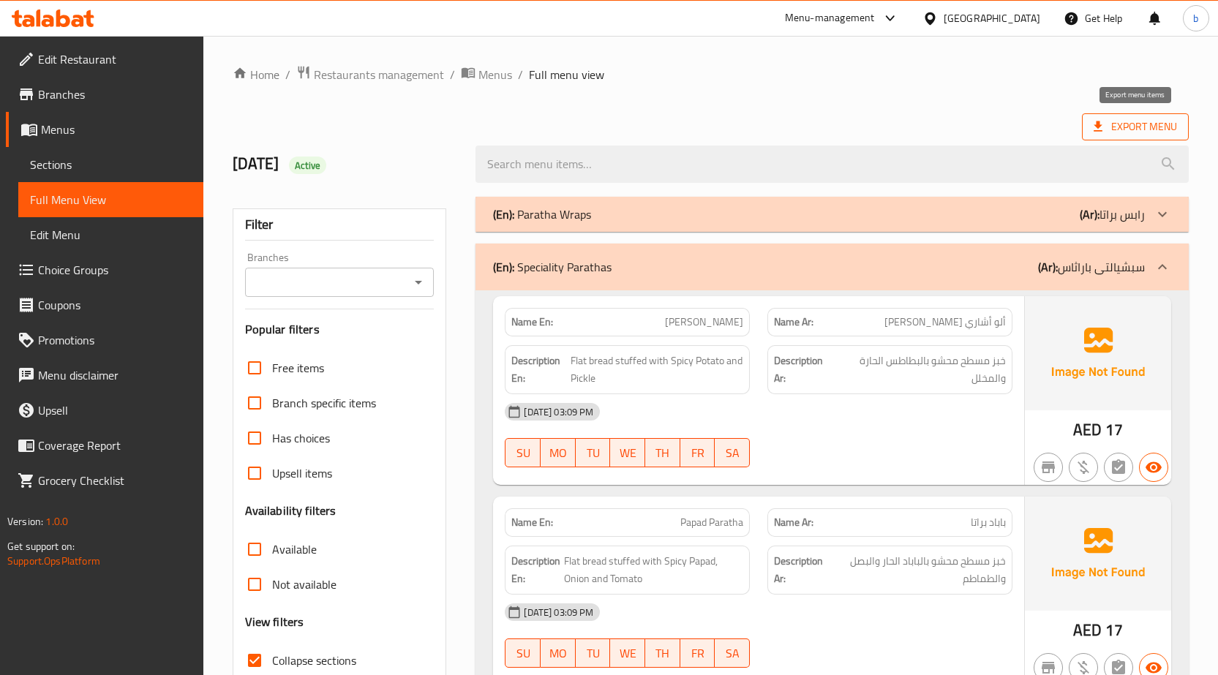
click at [1143, 122] on span "Export Menu" at bounding box center [1134, 127] width 83 height 18
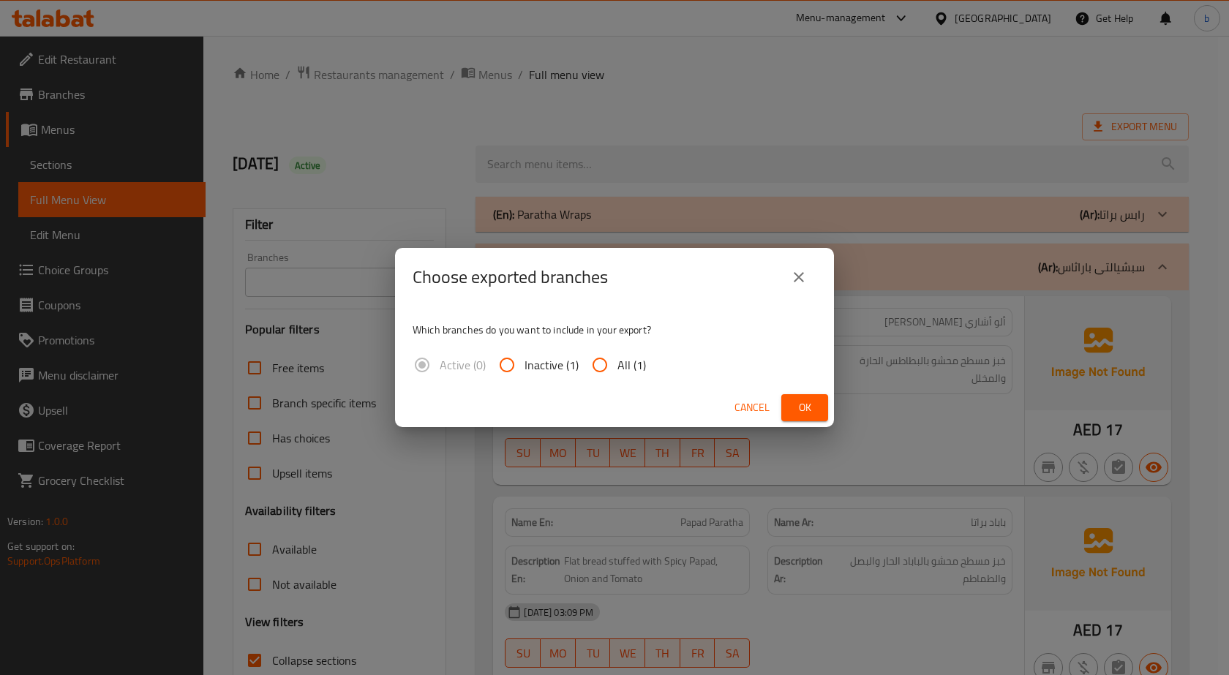
click at [629, 357] on span "All (1)" at bounding box center [631, 365] width 29 height 18
click at [617, 357] on input "All (1)" at bounding box center [599, 364] width 35 height 35
radio input "true"
click at [796, 402] on span "Ok" at bounding box center [804, 408] width 23 height 18
